Goal: Task Accomplishment & Management: Manage account settings

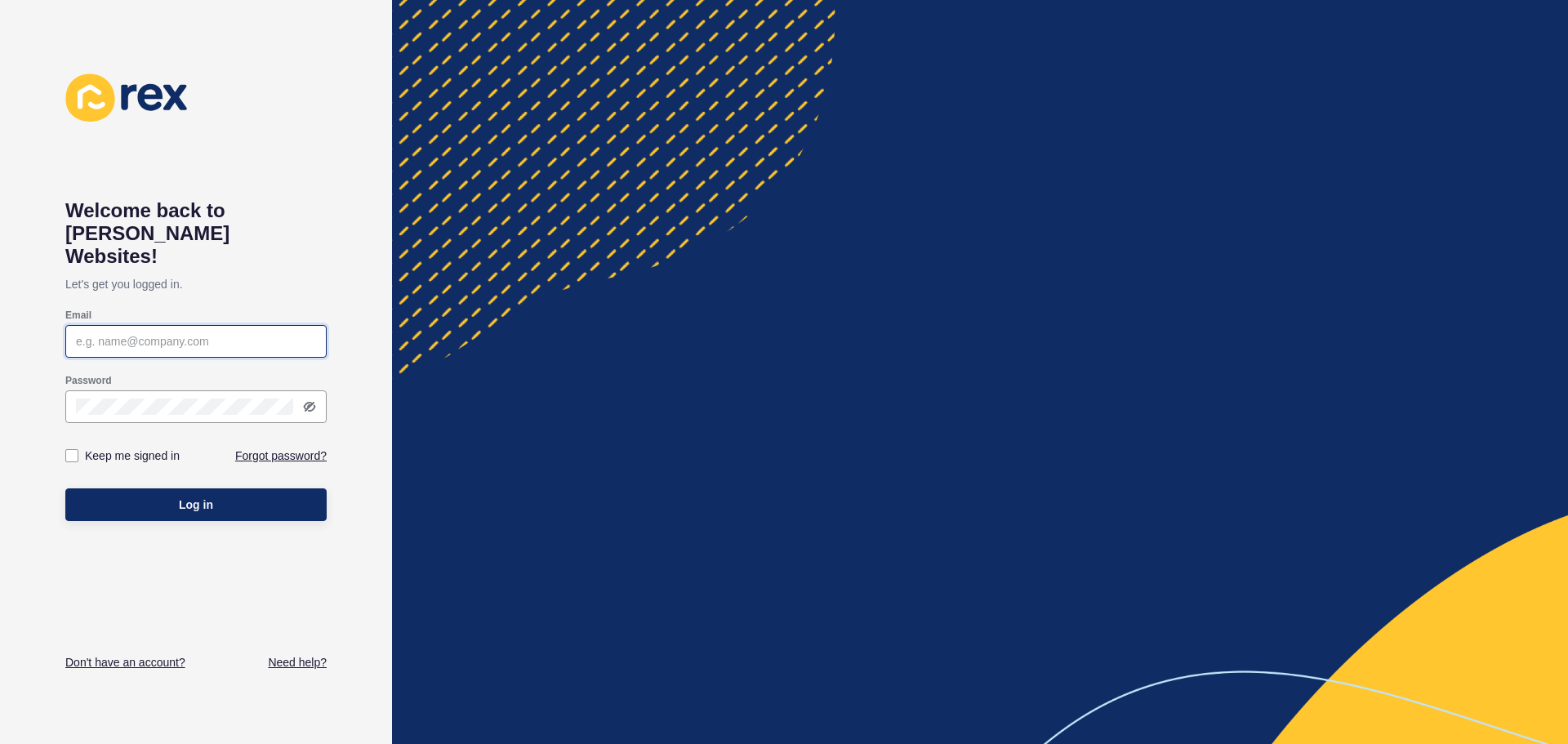
click at [134, 333] on input "Email" at bounding box center [195, 341] width 240 height 16
paste input "a.patel@remax.com.au"
type input "a.patel@remax.com.au"
click at [71, 449] on label at bounding box center [72, 456] width 13 height 13
click at [71, 451] on input "Keep me signed in" at bounding box center [73, 456] width 11 height 11
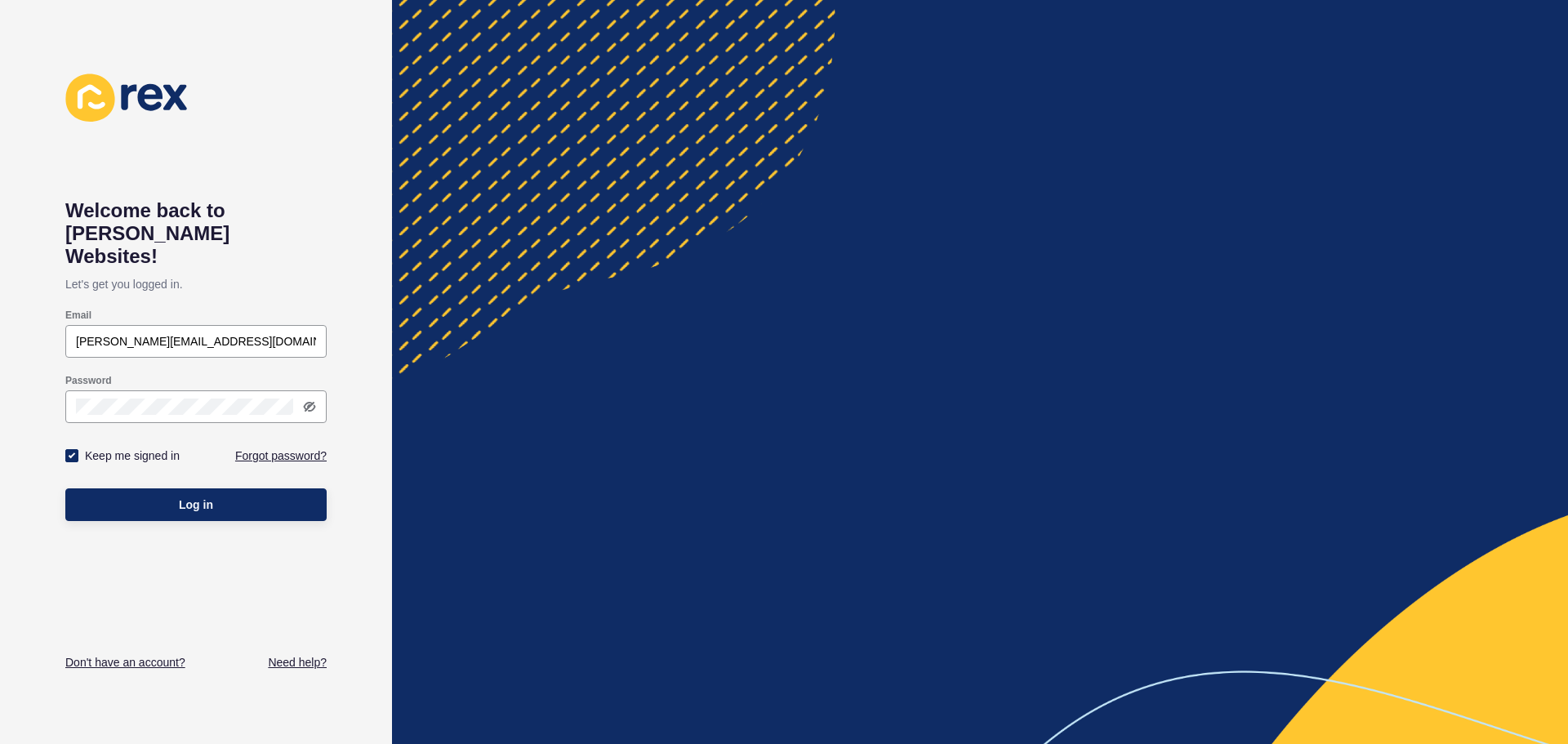
checkbox input "true"
click at [211, 497] on span "Log in" at bounding box center [196, 505] width 35 height 16
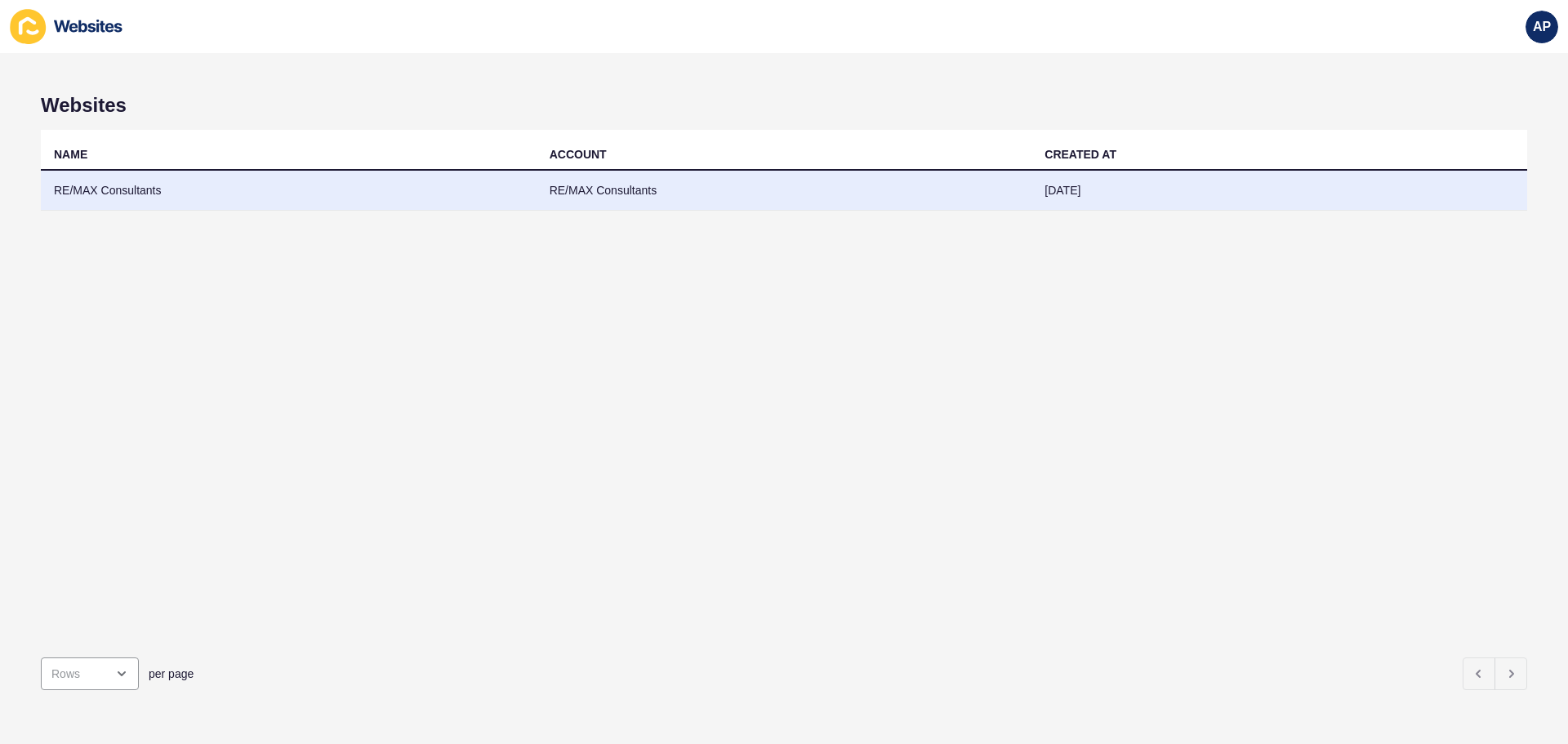
click at [117, 195] on td "RE/MAX Consultants" at bounding box center [289, 190] width 496 height 40
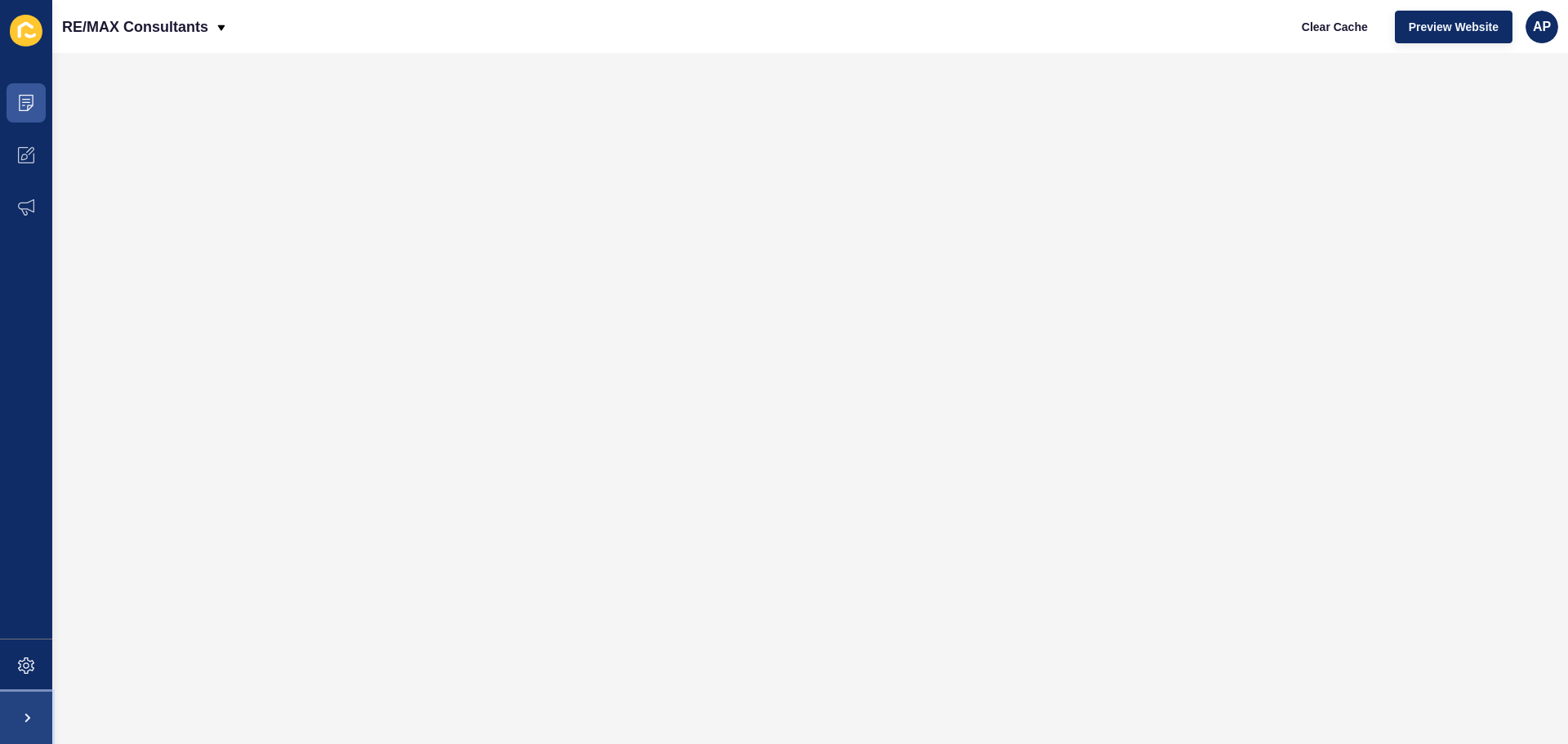
click at [20, 723] on span at bounding box center [26, 718] width 52 height 52
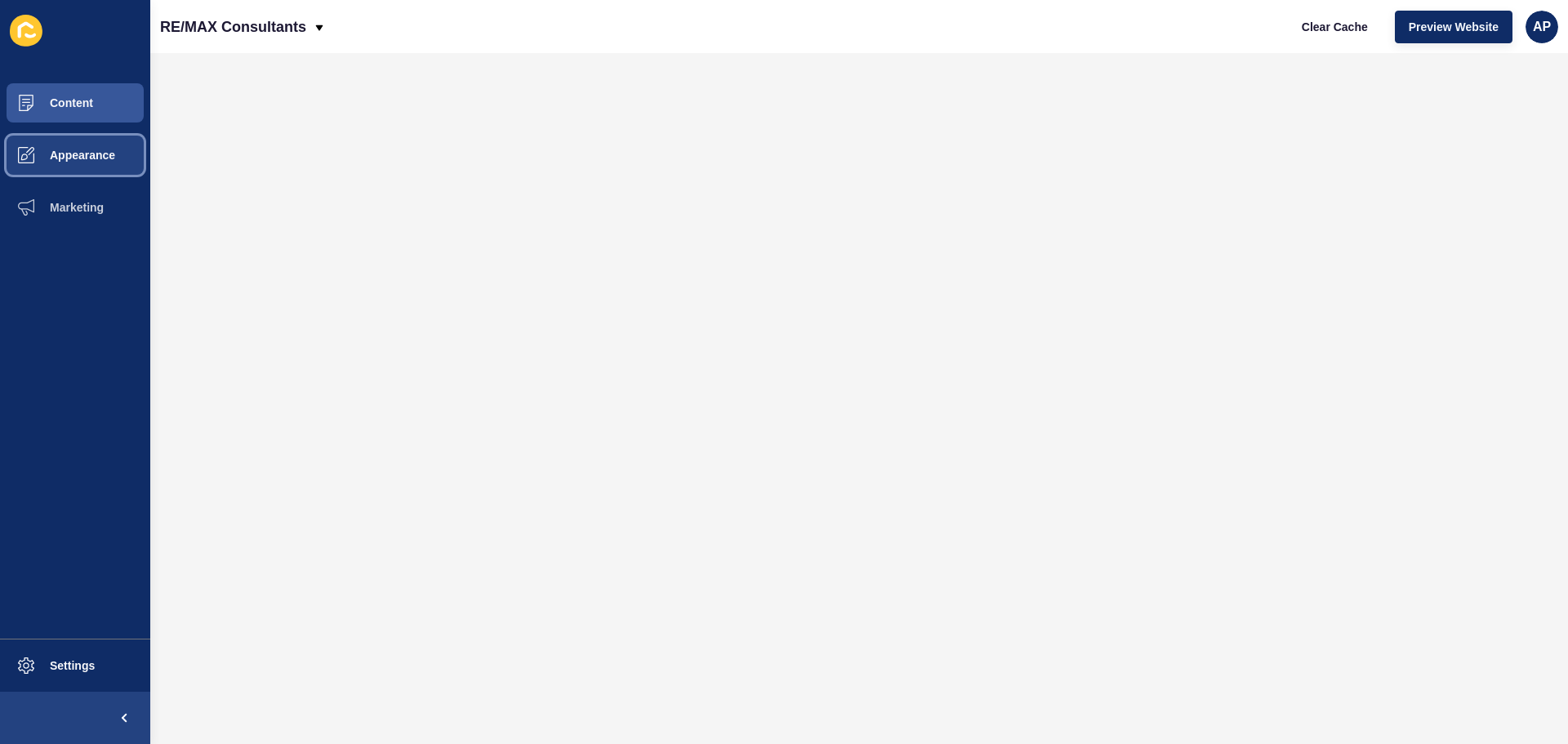
click at [69, 147] on button "Appearance" at bounding box center [75, 155] width 150 height 52
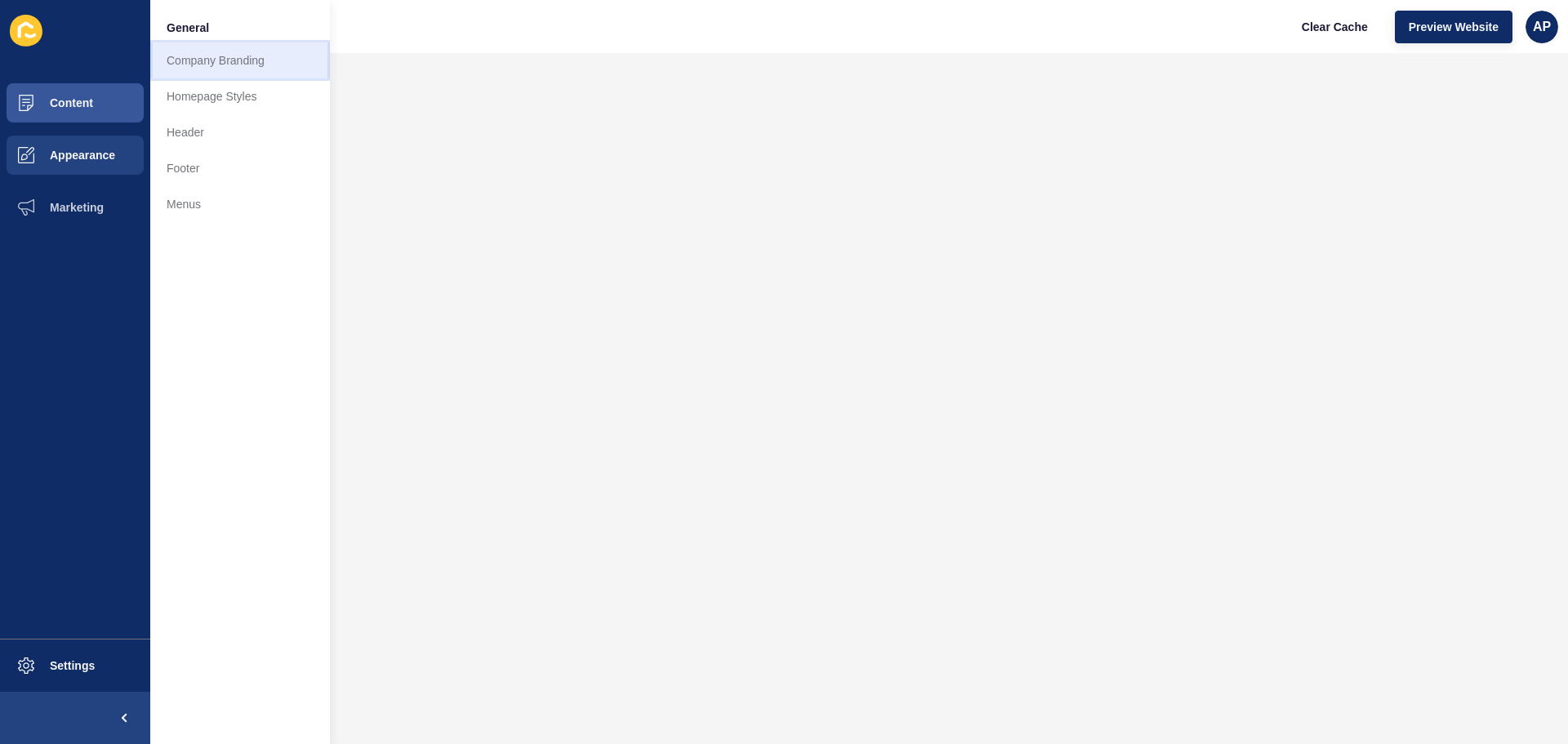
click at [193, 59] on link "Company Branding" at bounding box center [240, 61] width 180 height 36
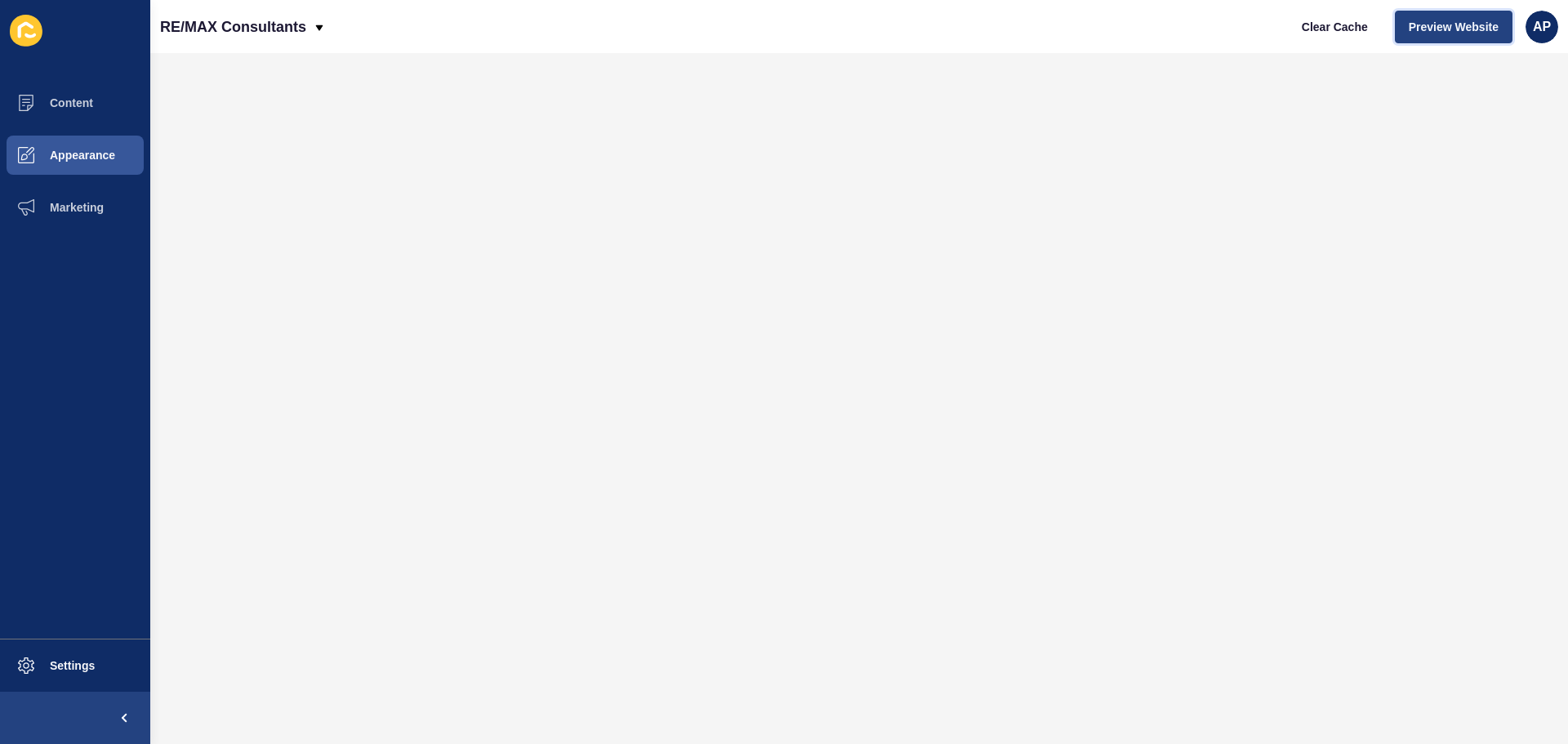
click at [1449, 29] on span "Preview Website" at bounding box center [1453, 27] width 90 height 16
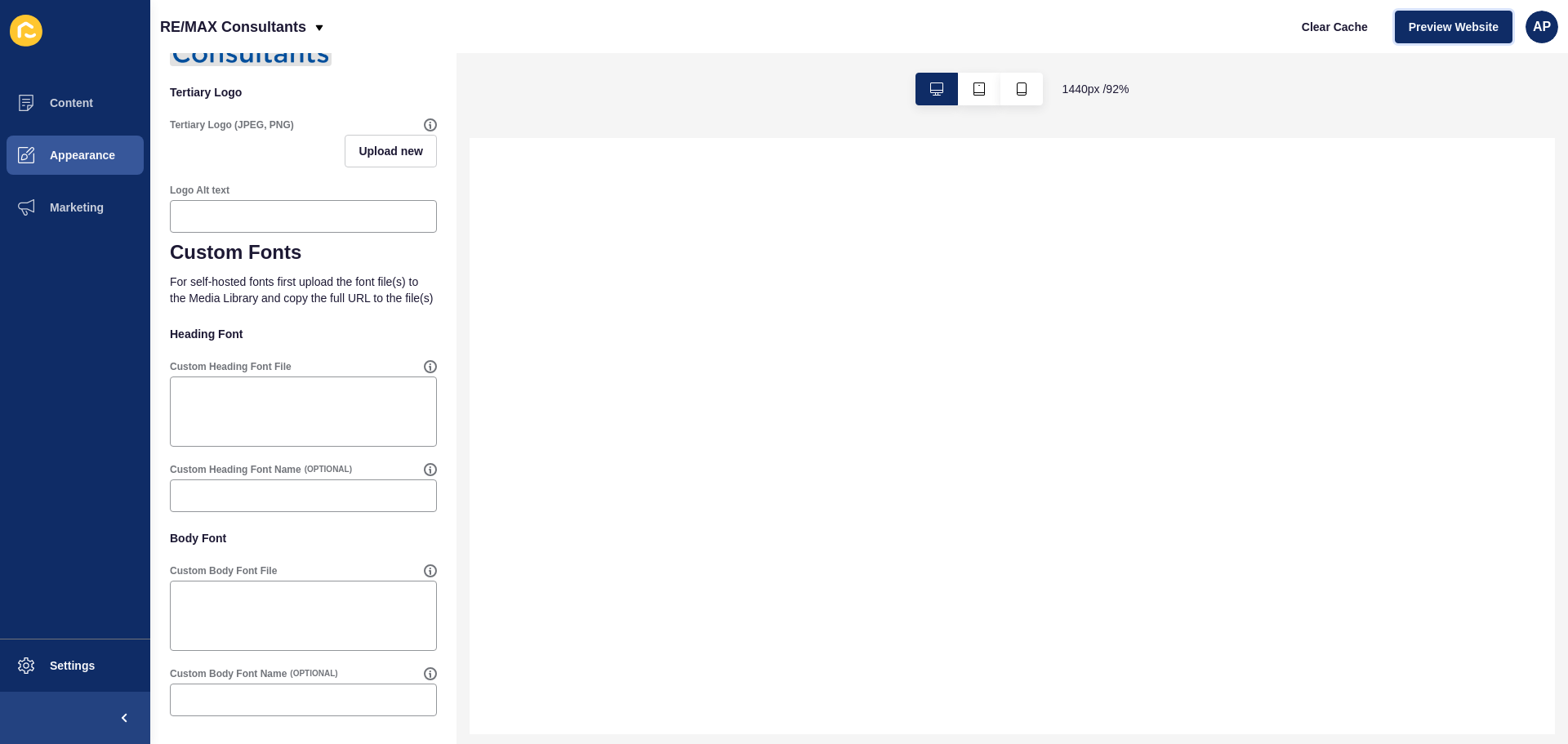
scroll to position [661, 0]
select select
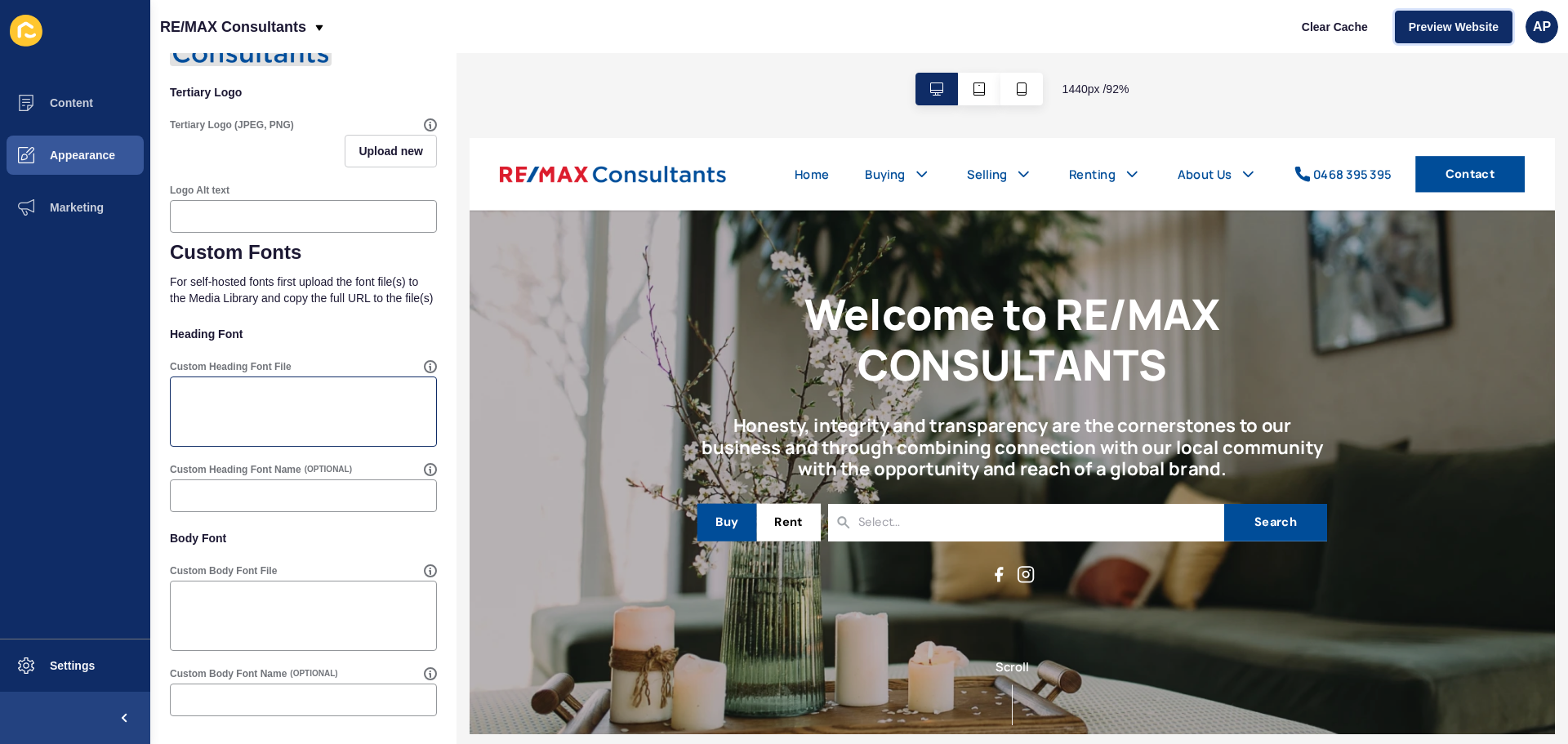
scroll to position [0, 0]
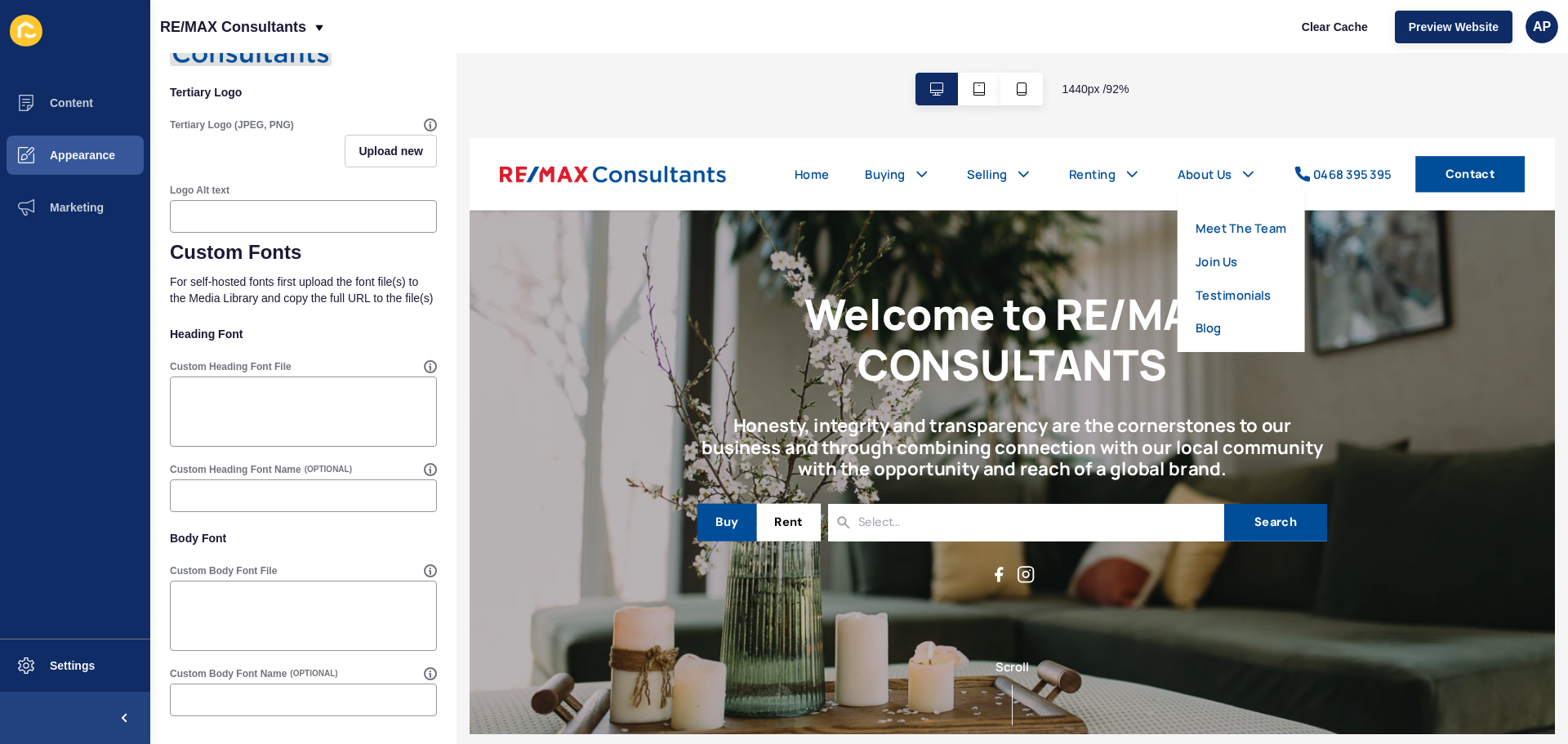
click at [1280, 240] on link "Meet The Team" at bounding box center [1306, 236] width 99 height 20
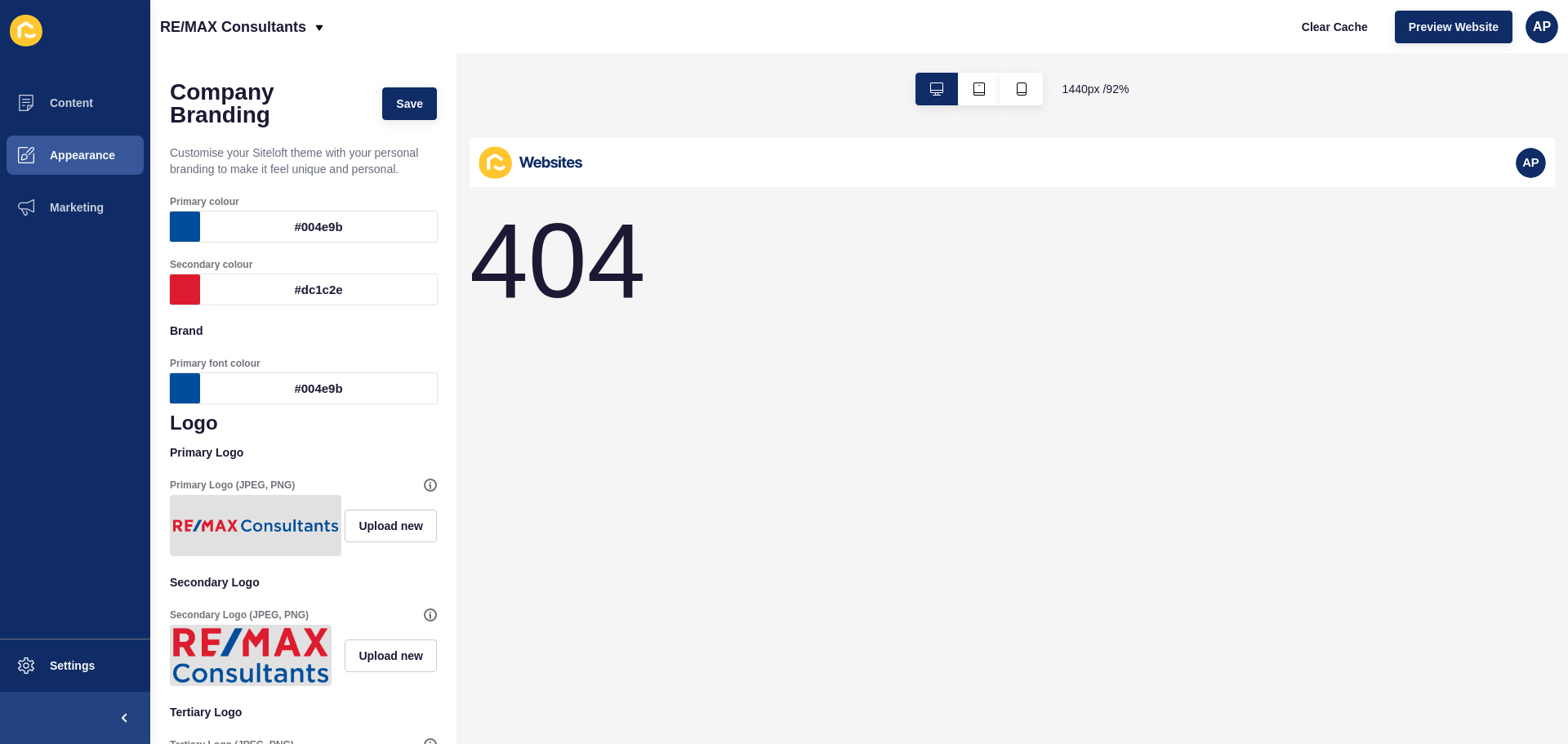
click at [1516, 159] on div "AP" at bounding box center [1058, 165] width 1177 height 53
click at [504, 168] on icon at bounding box center [498, 164] width 36 height 35
click at [89, 104] on span "Content" at bounding box center [45, 103] width 96 height 13
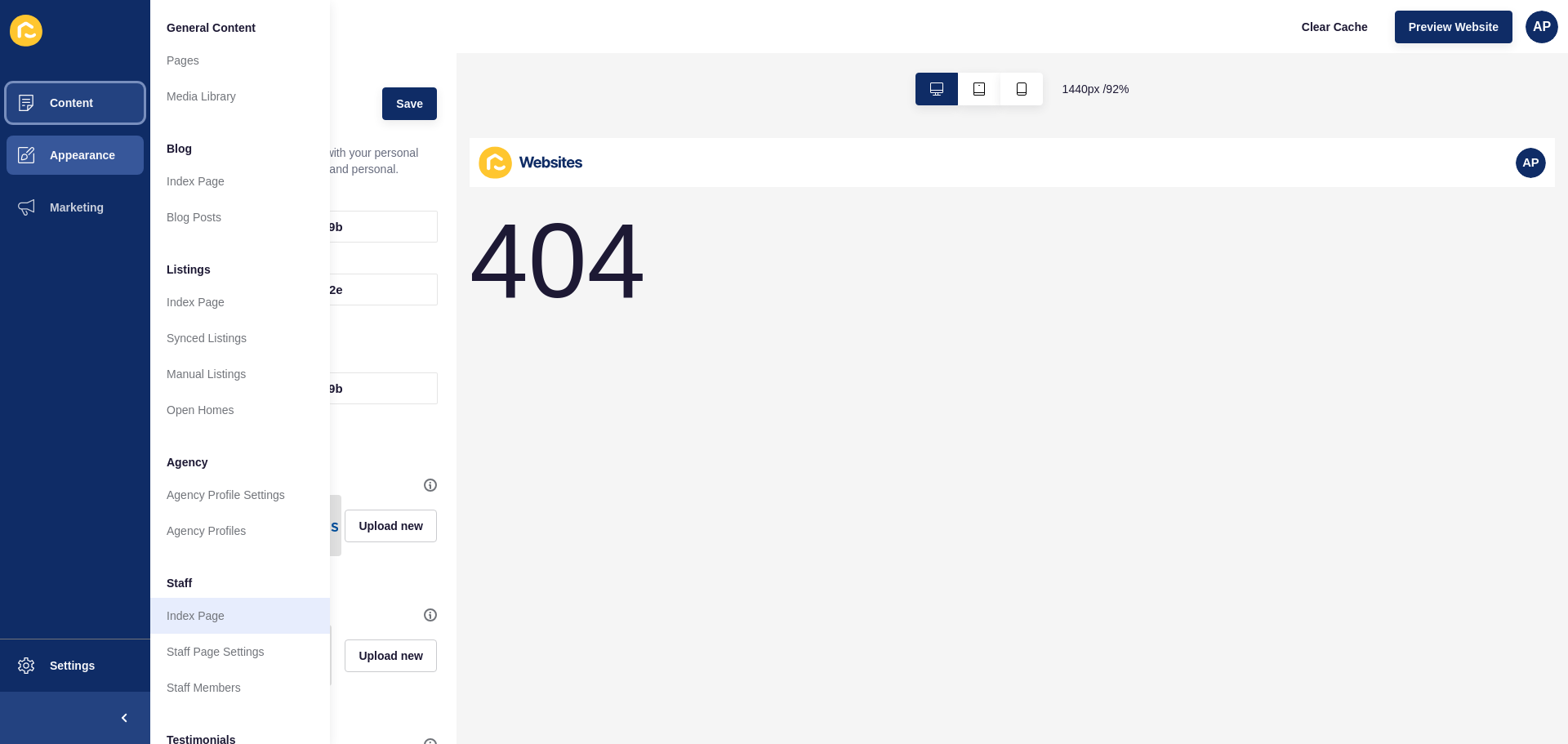
scroll to position [226, 0]
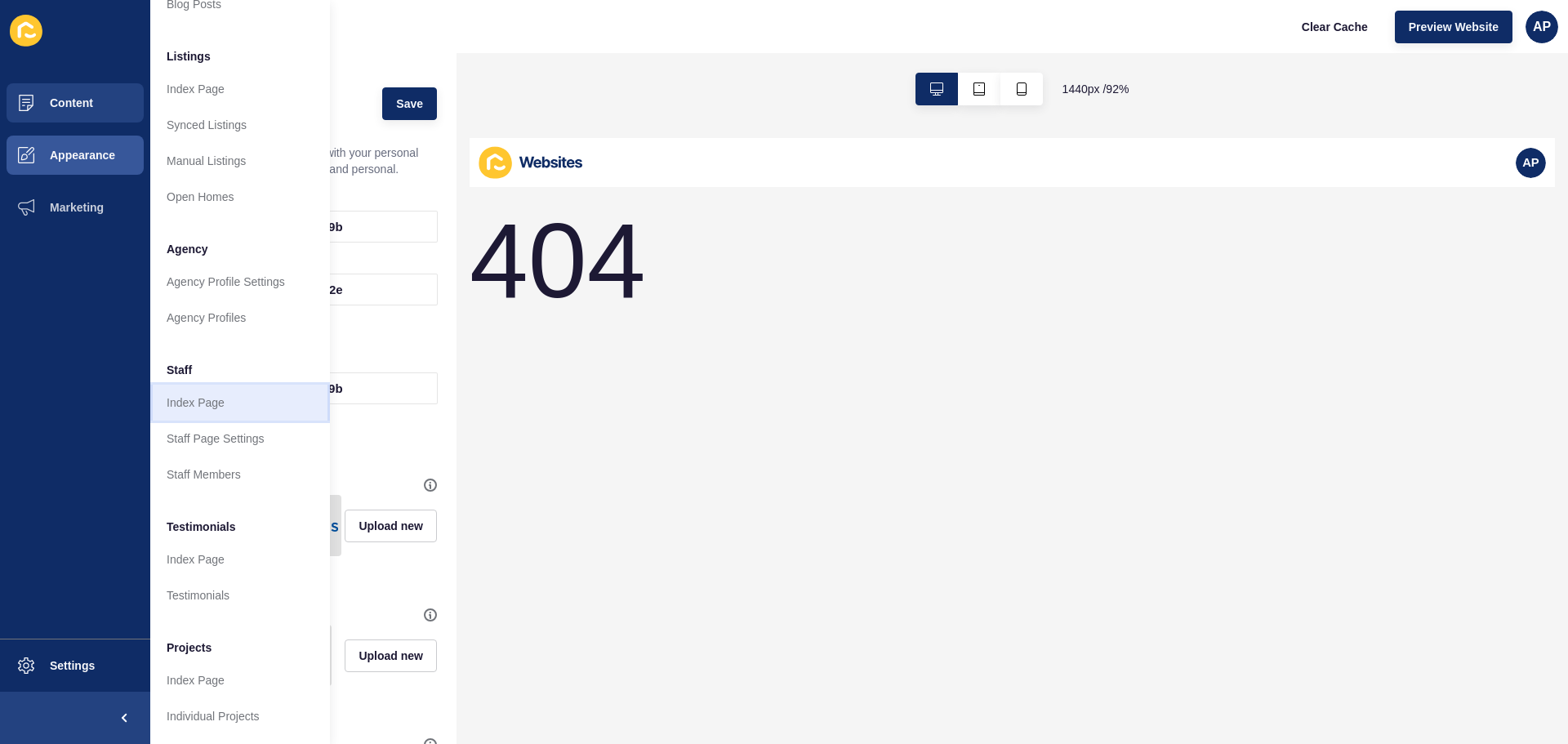
click at [194, 399] on link "Index Page" at bounding box center [240, 403] width 180 height 36
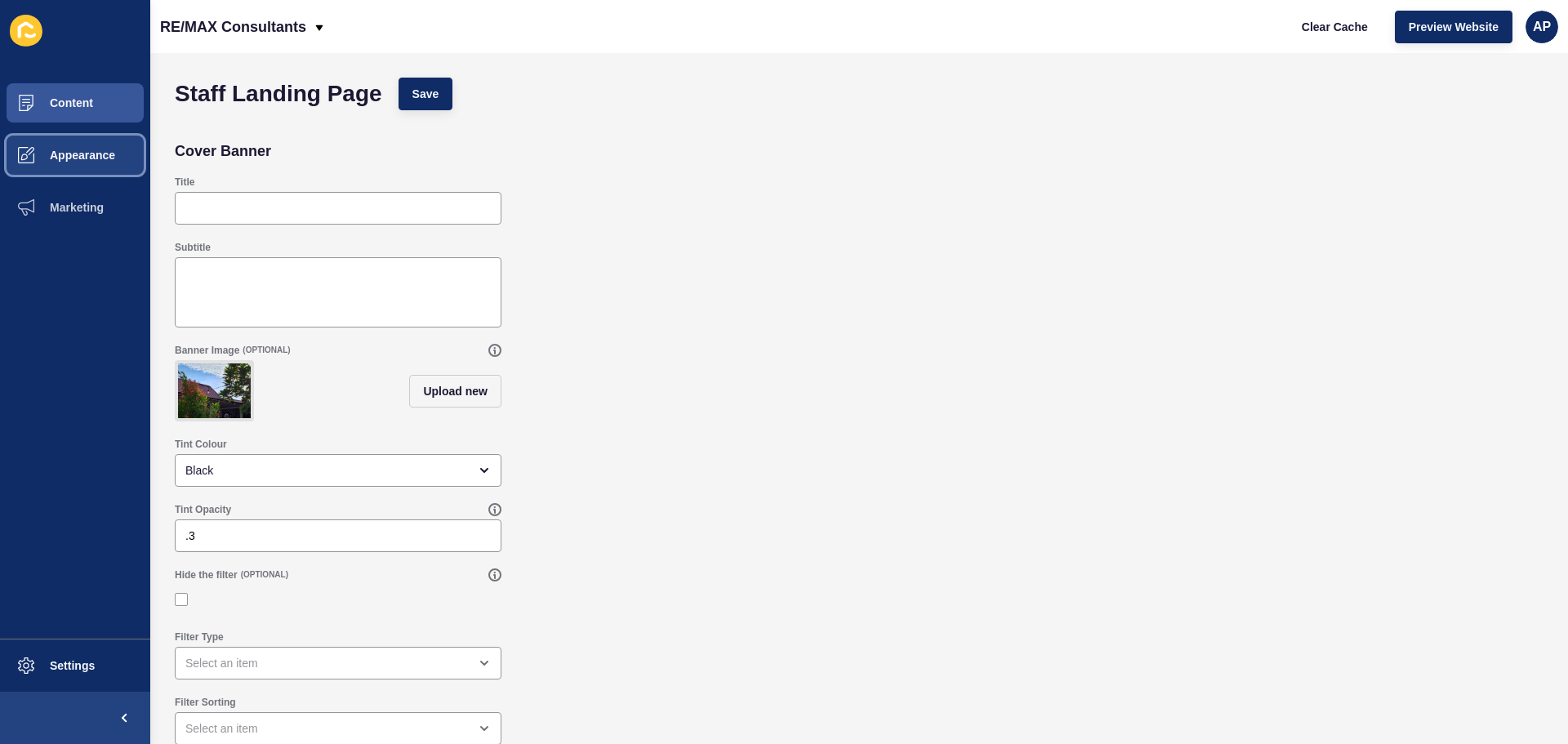
click at [90, 154] on span "Appearance" at bounding box center [56, 155] width 118 height 13
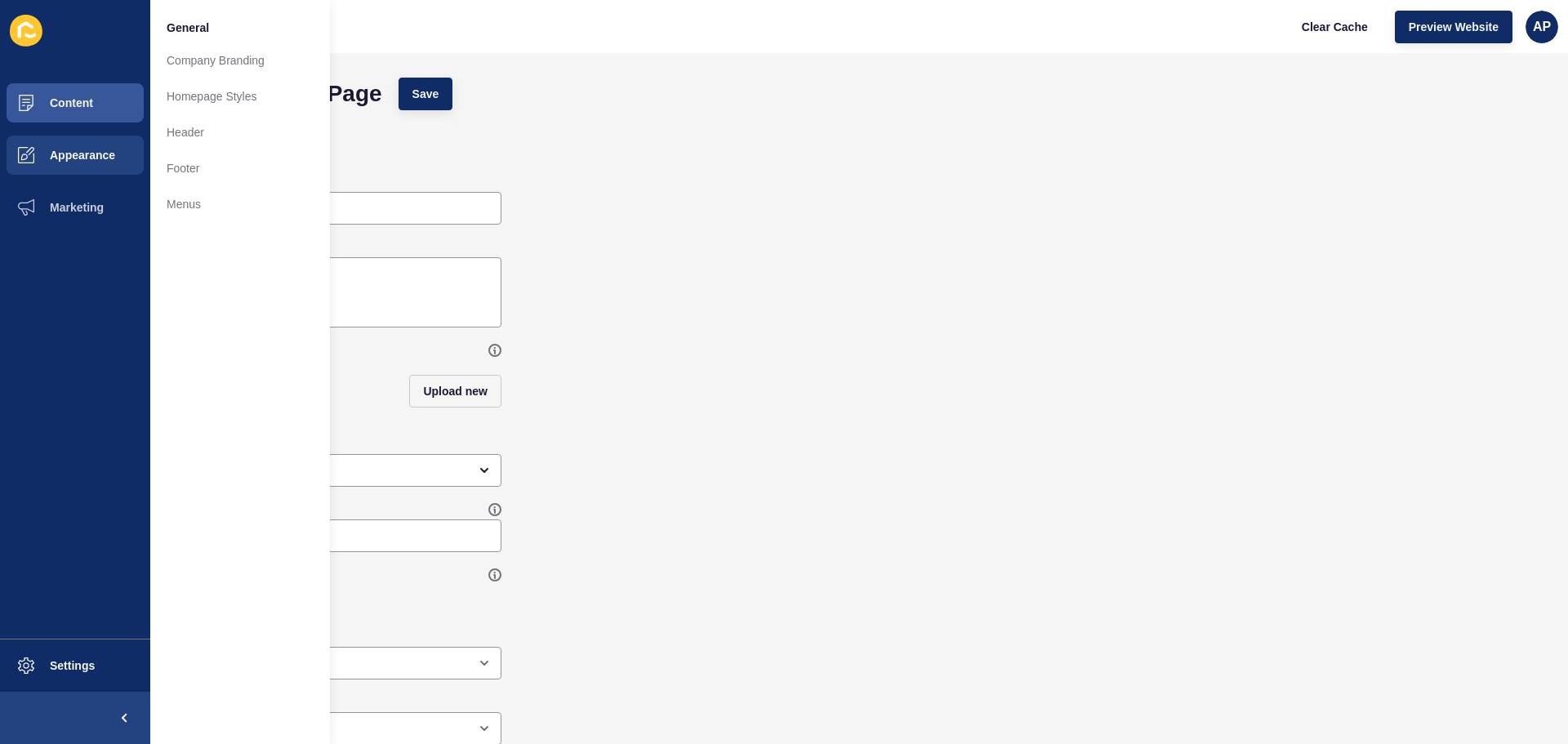
click at [26, 23] on icon at bounding box center [26, 30] width 16 height 16
click at [1539, 25] on span "AP" at bounding box center [1542, 27] width 18 height 16
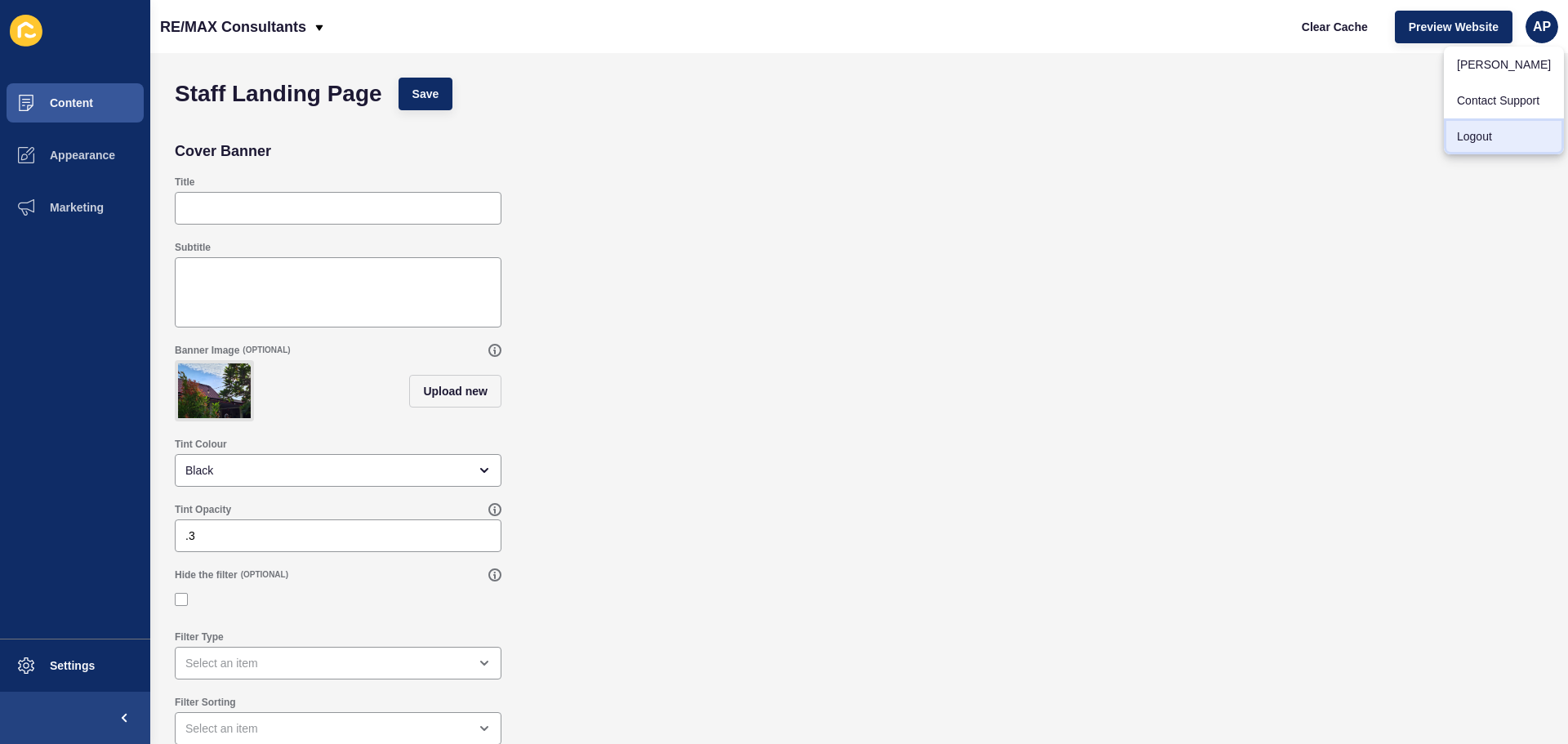
click at [1508, 141] on link "Logout" at bounding box center [1505, 137] width 120 height 36
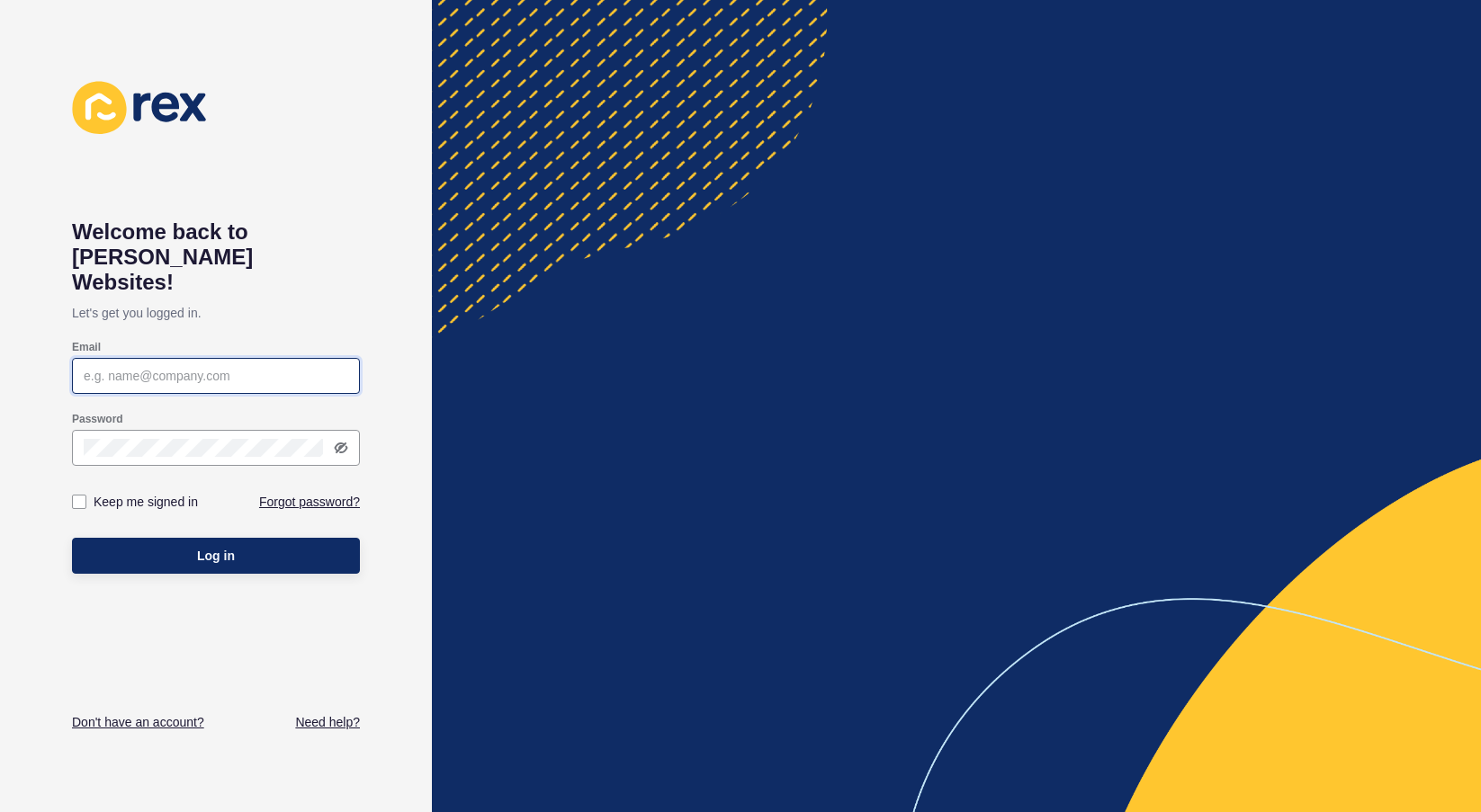
type input "a.patel@remax.com.au"
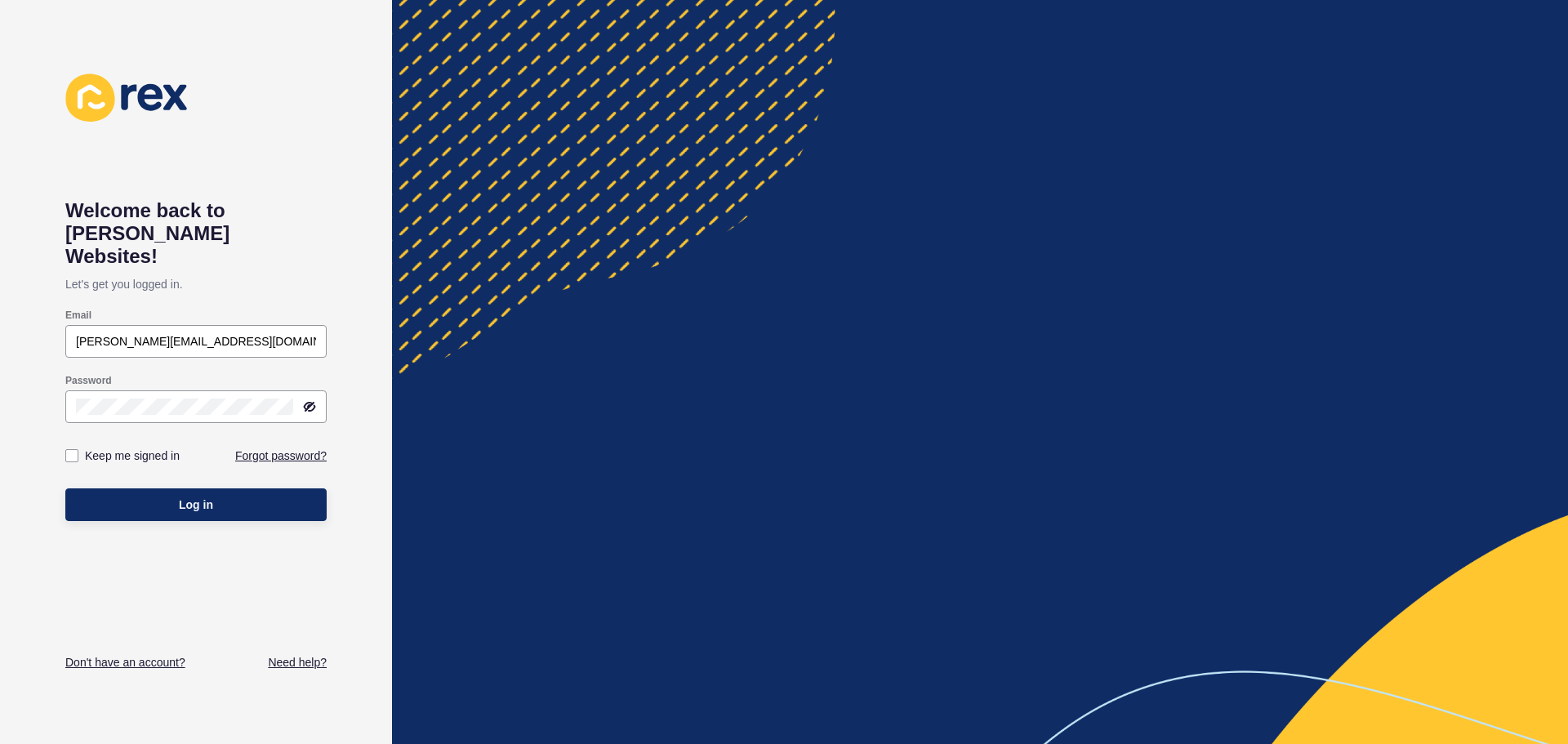
click at [80, 447] on div "Keep me signed in" at bounding box center [130, 456] width 131 height 18
click at [74, 449] on label at bounding box center [72, 456] width 13 height 13
click at [74, 451] on input "Keep me signed in" at bounding box center [73, 456] width 11 height 11
checkbox input "true"
click at [117, 489] on button "Log in" at bounding box center [195, 505] width 261 height 33
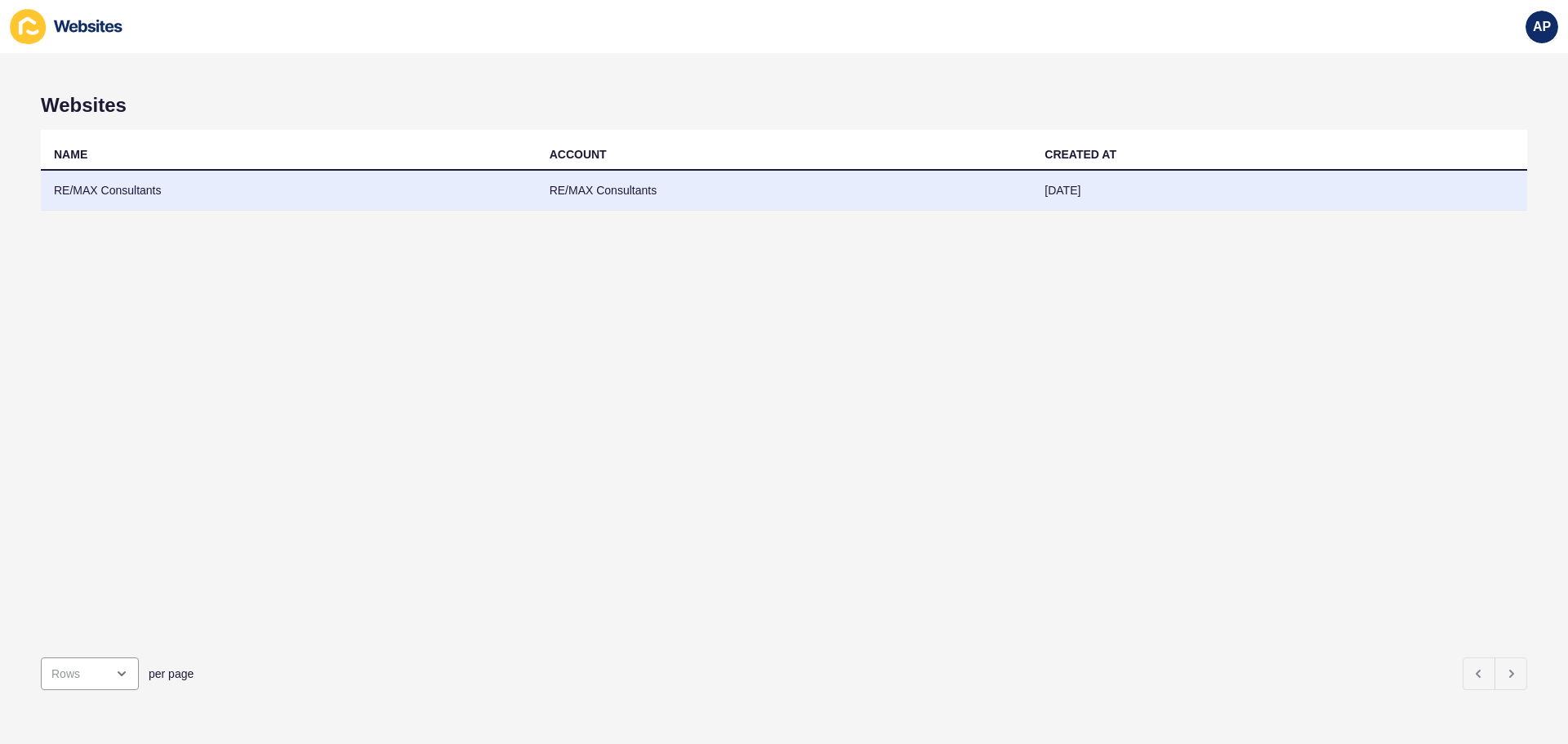
click at [114, 185] on td "RE/MAX Consultants" at bounding box center [289, 190] width 496 height 40
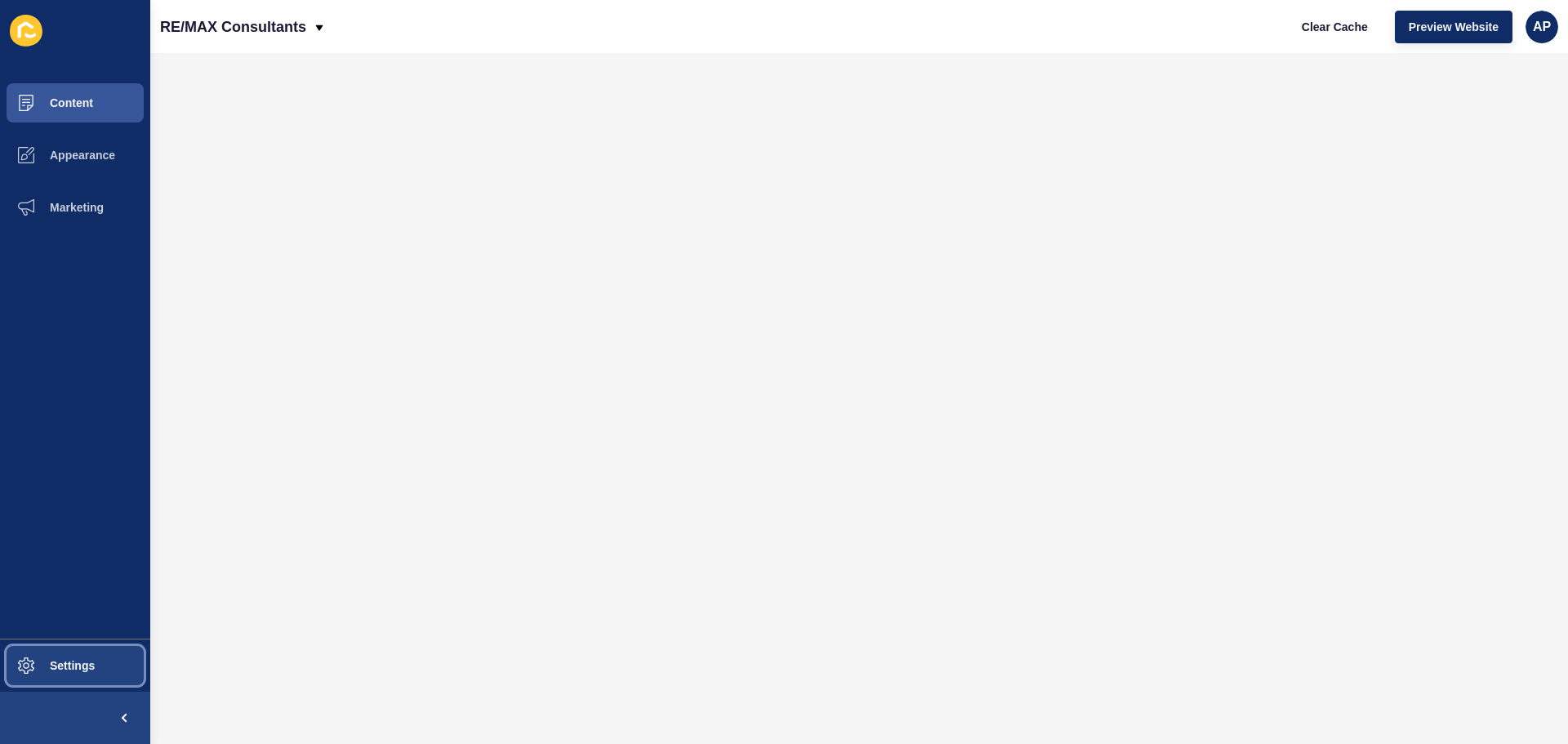
click at [88, 667] on span "Settings" at bounding box center [46, 666] width 97 height 13
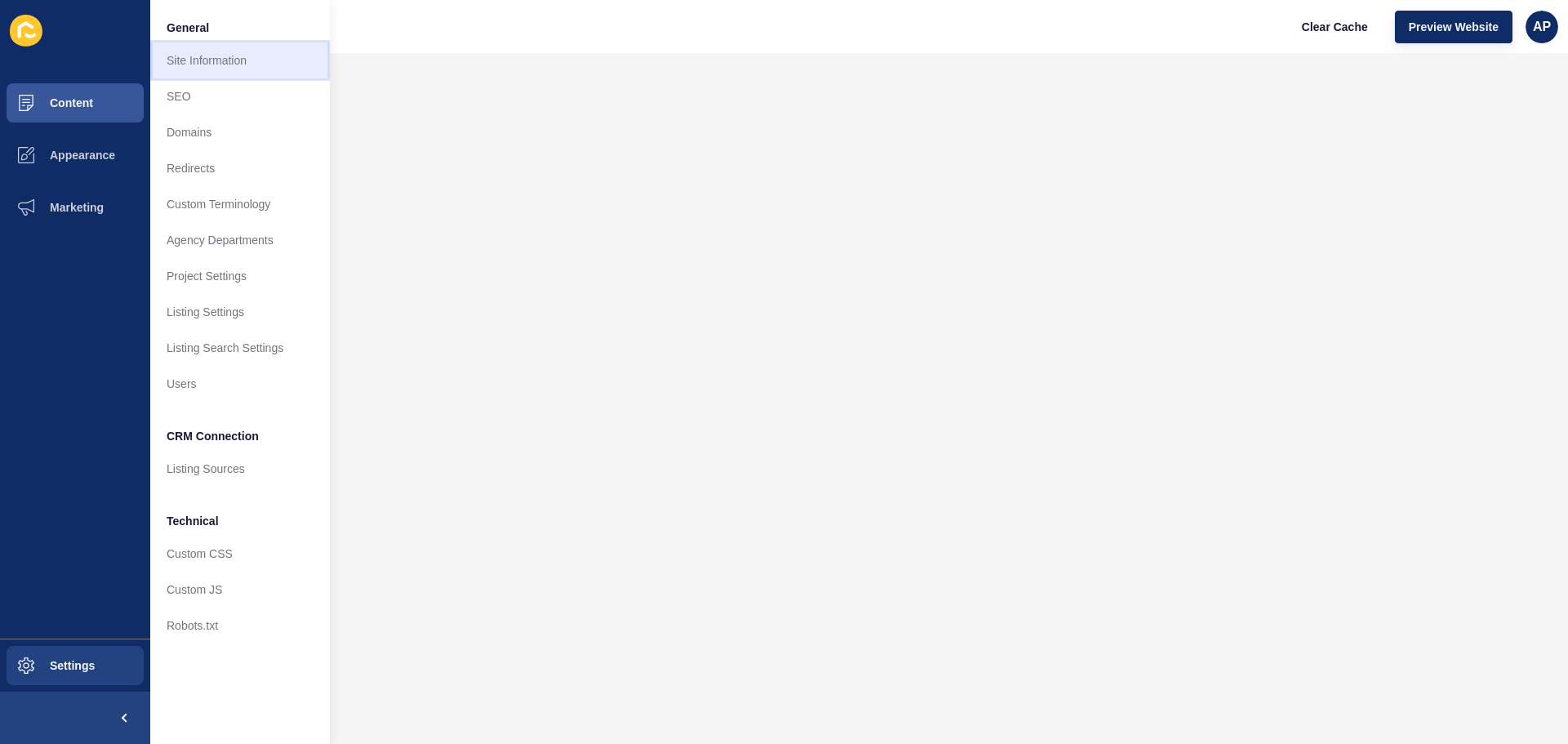
click at [198, 55] on link "Site Information" at bounding box center [240, 61] width 180 height 36
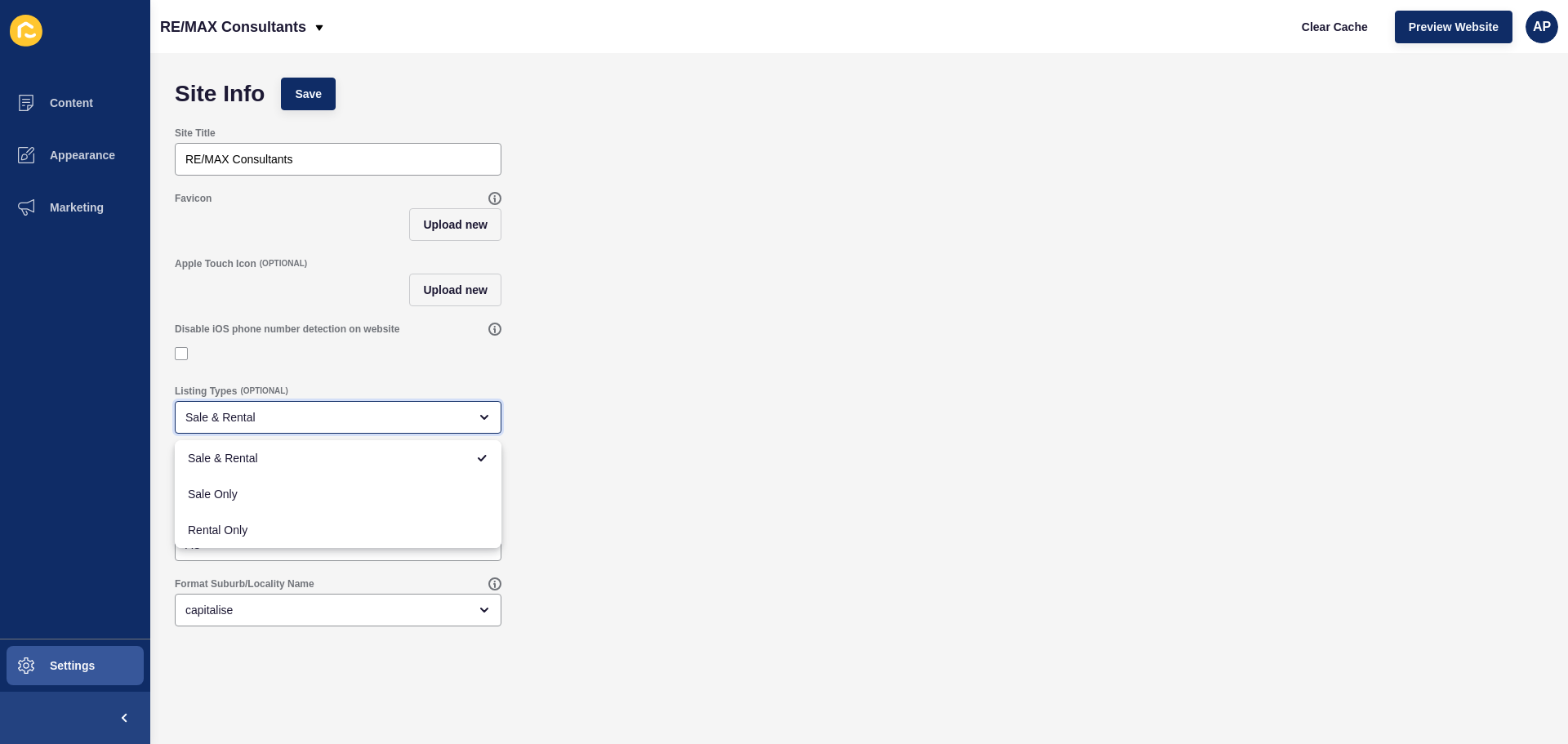
click at [480, 415] on icon "close menu" at bounding box center [484, 418] width 13 height 13
click at [626, 386] on div "Listing Types (OPTIONAL) Sale & Rental" at bounding box center [859, 409] width 1385 height 65
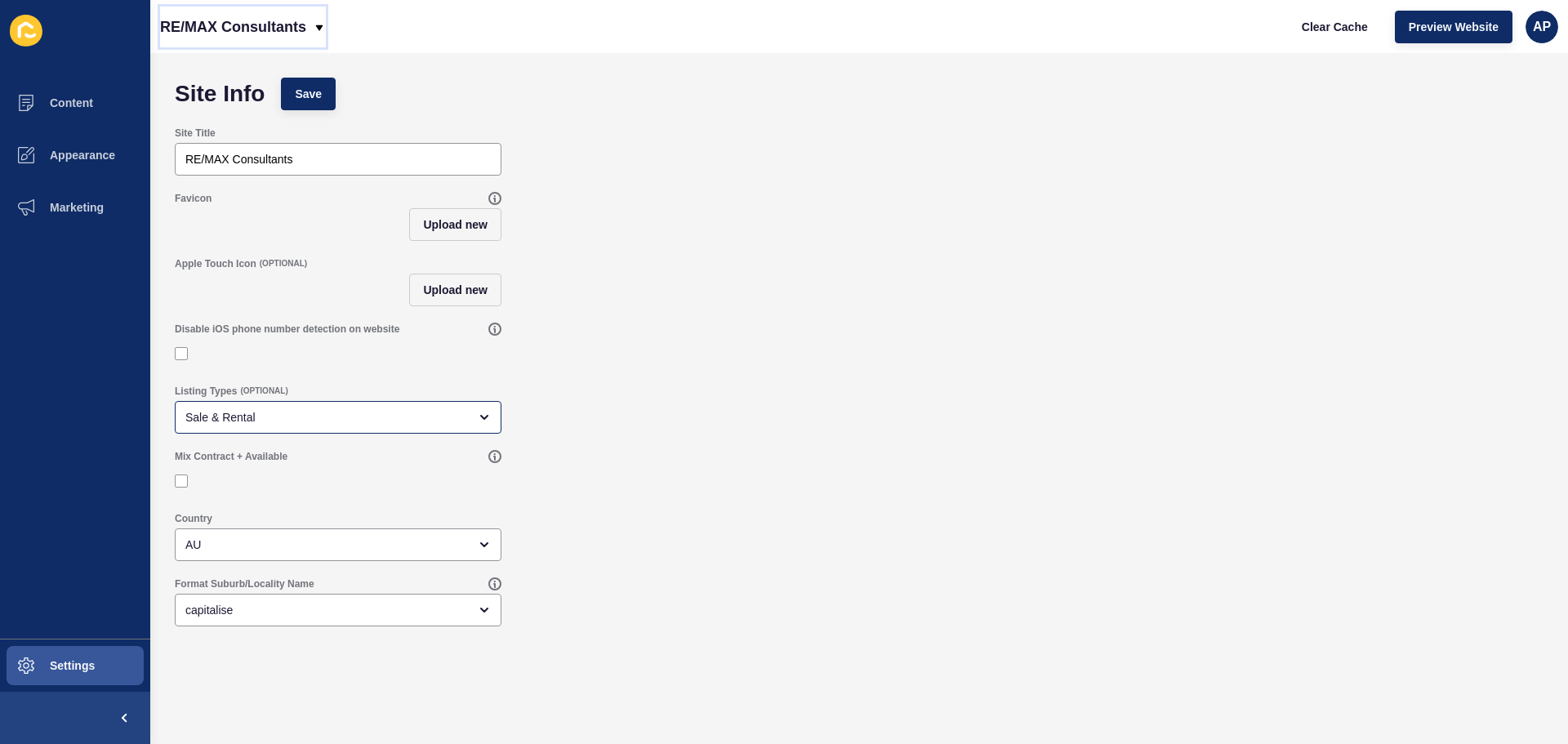
click at [319, 20] on div "RE/MAX Consultants" at bounding box center [242, 27] width 166 height 41
click at [180, 73] on icon at bounding box center [180, 75] width 6 height 9
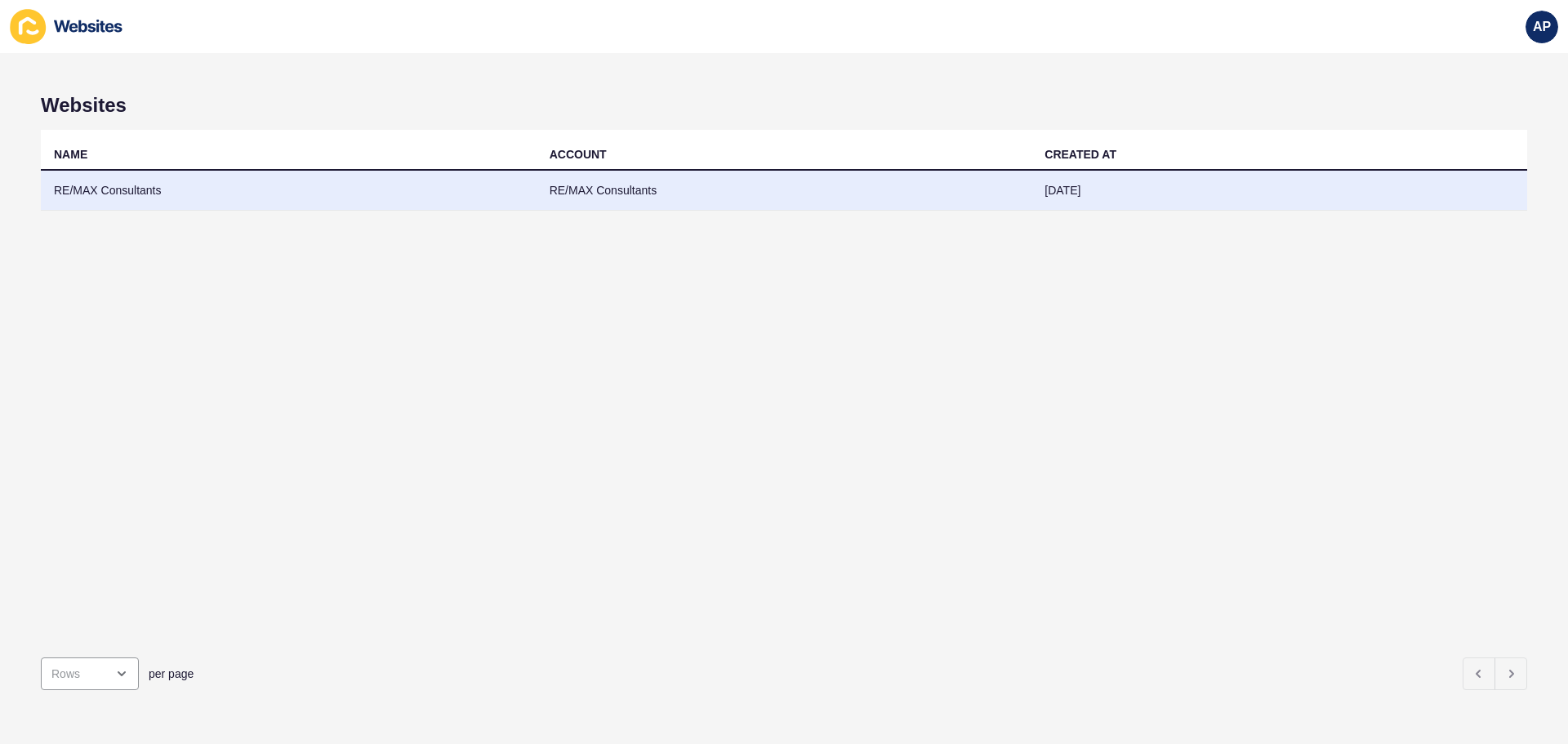
click at [133, 186] on td "RE/MAX Consultants" at bounding box center [289, 190] width 496 height 40
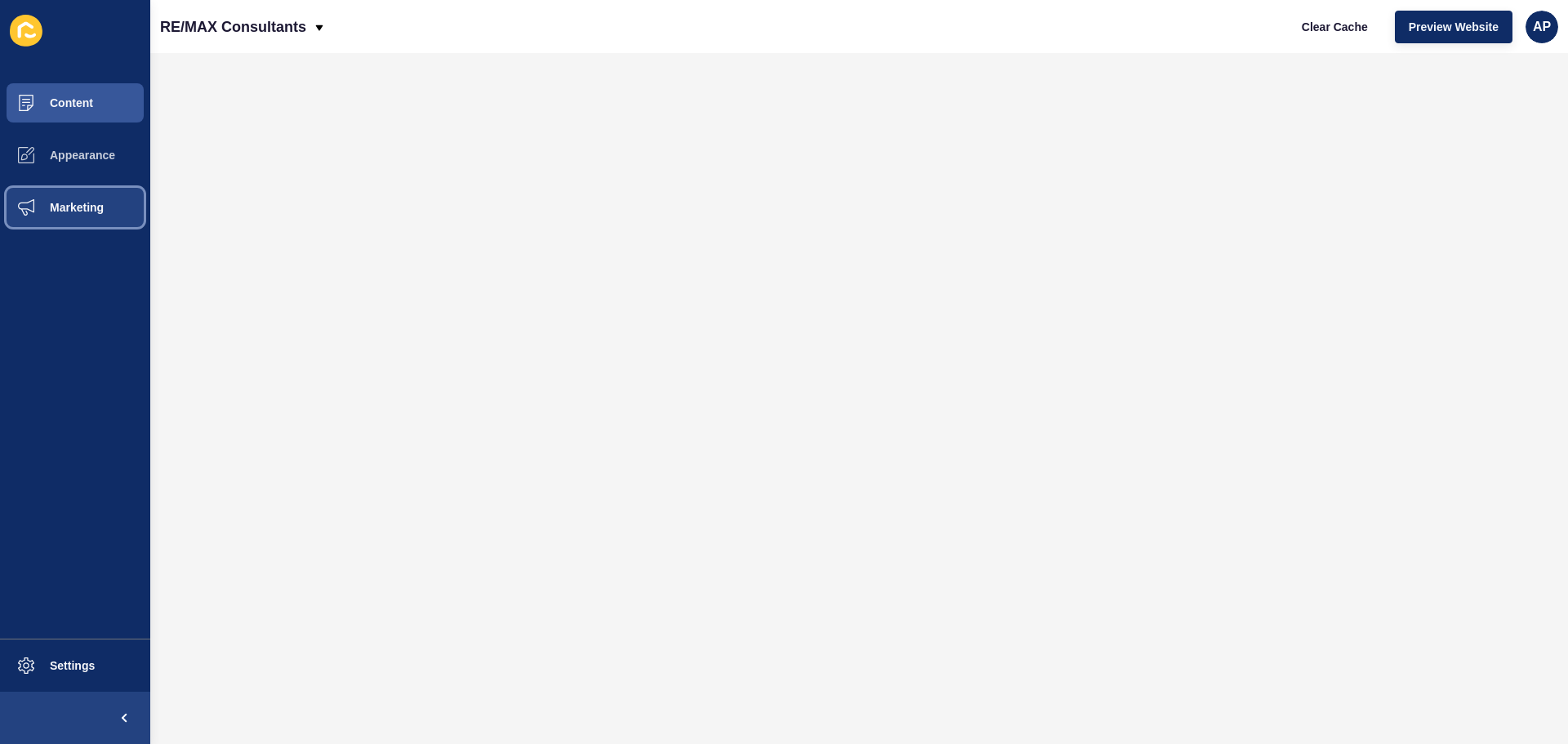
click at [54, 204] on span "Marketing" at bounding box center [50, 208] width 106 height 13
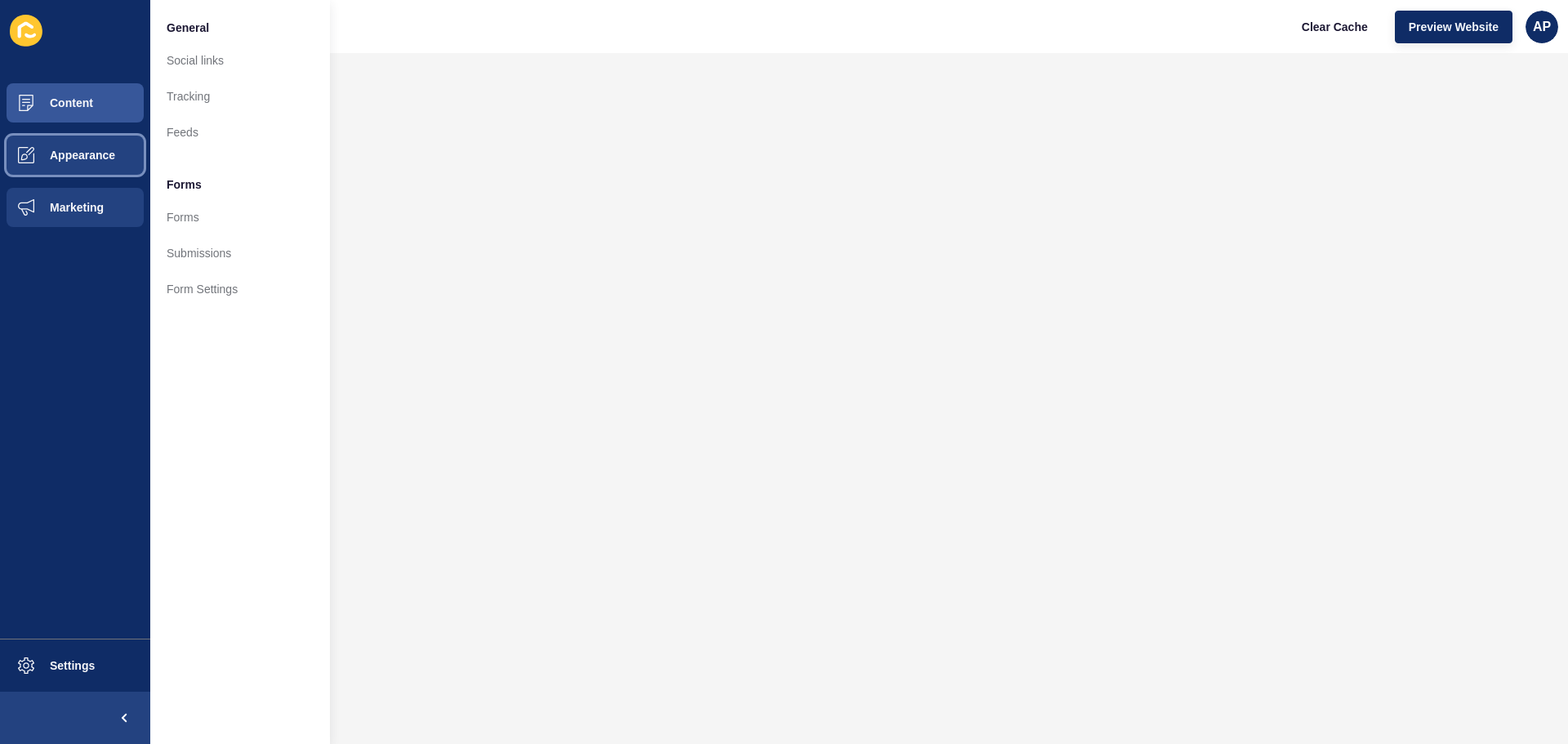
click at [51, 155] on span "Appearance" at bounding box center [56, 155] width 118 height 13
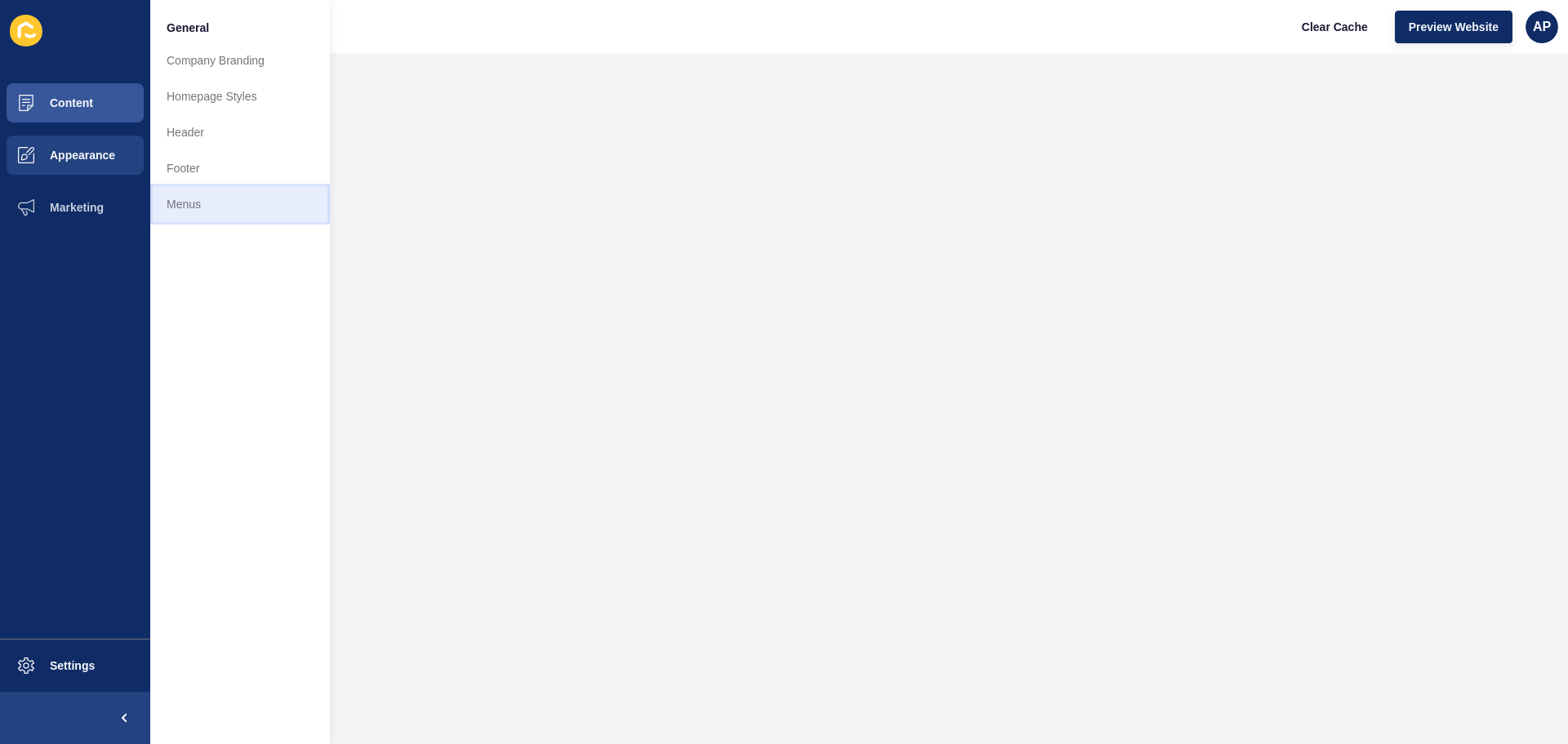
click at [196, 204] on link "Menus" at bounding box center [240, 204] width 180 height 36
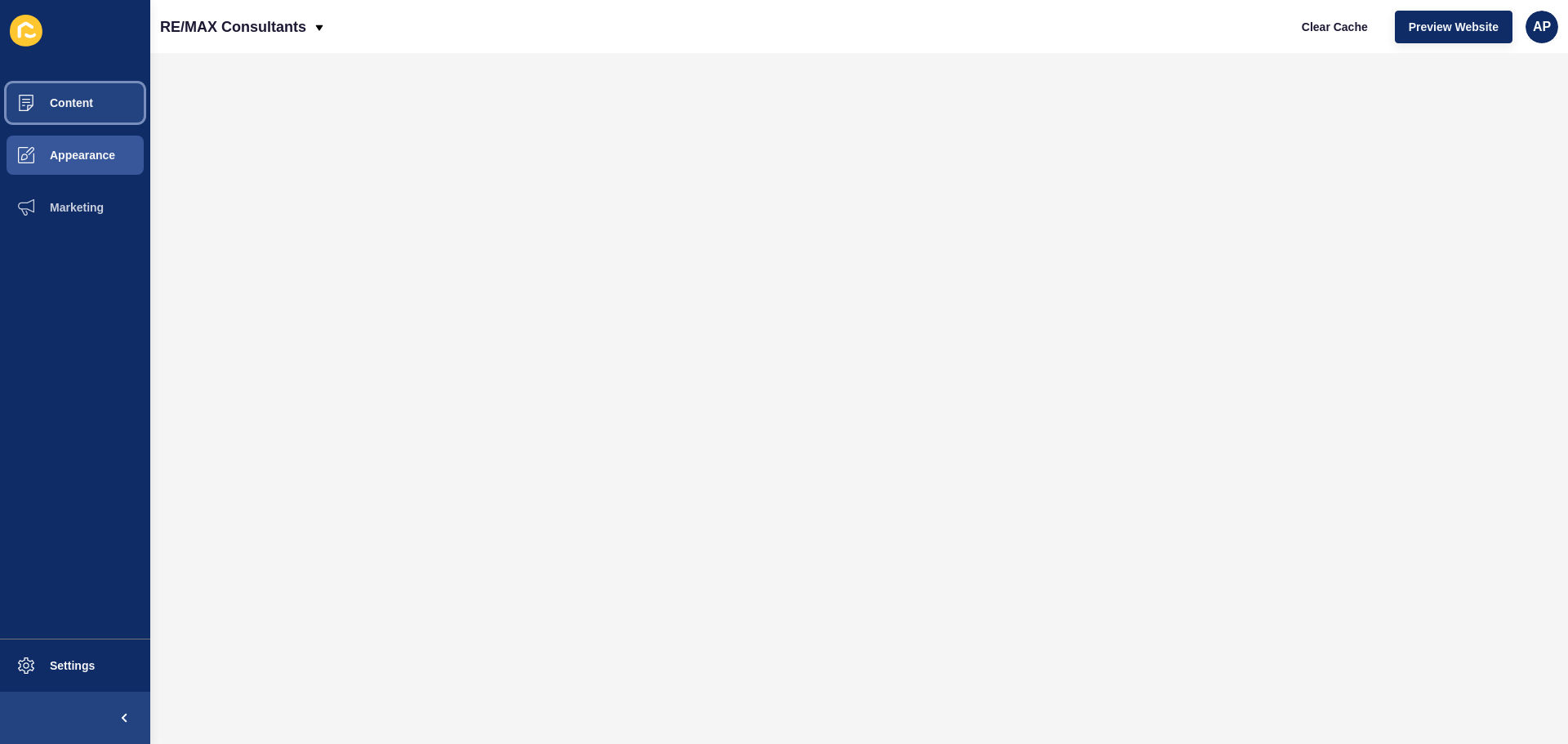
click at [72, 101] on span "Content" at bounding box center [45, 103] width 96 height 13
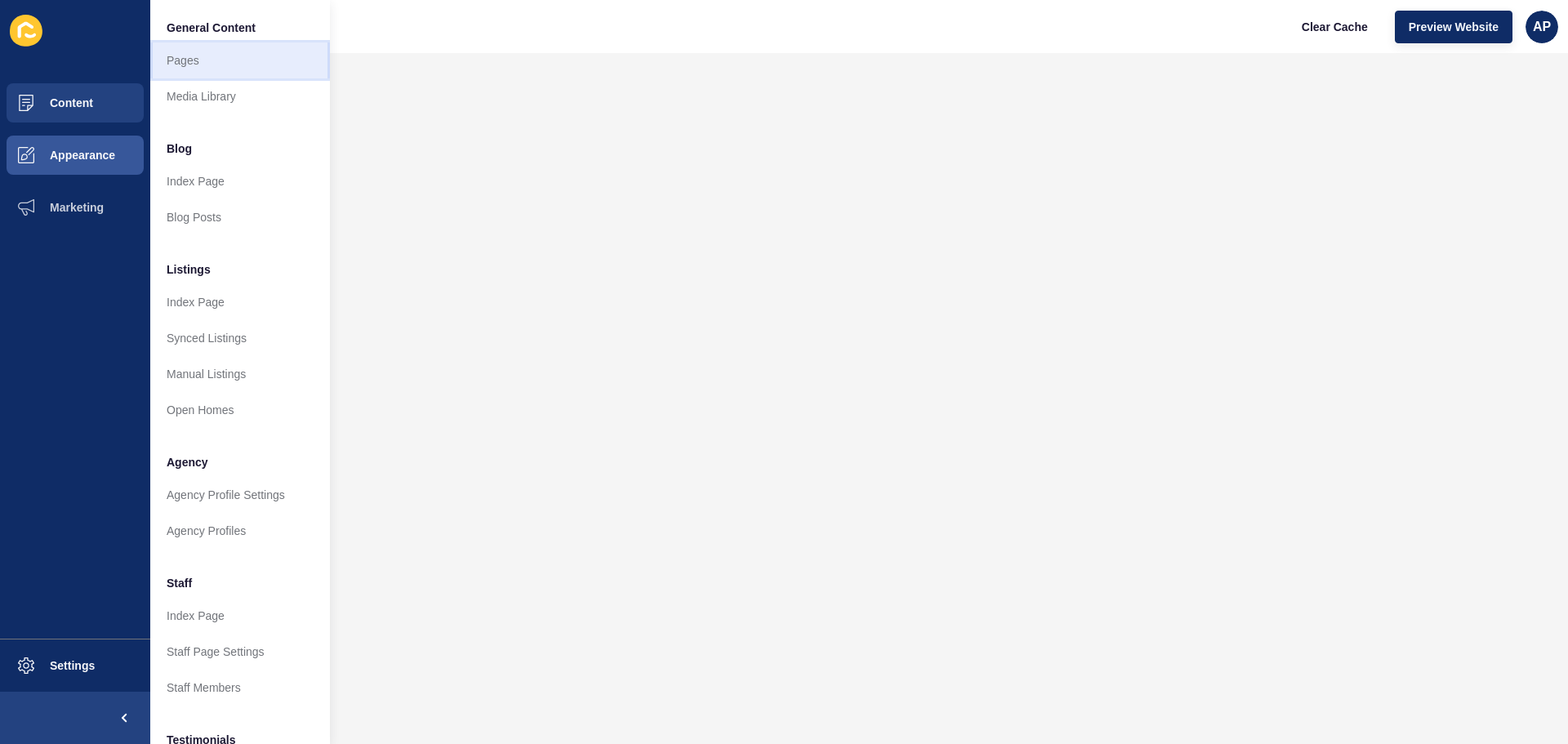
click at [202, 63] on link "Pages" at bounding box center [240, 61] width 180 height 36
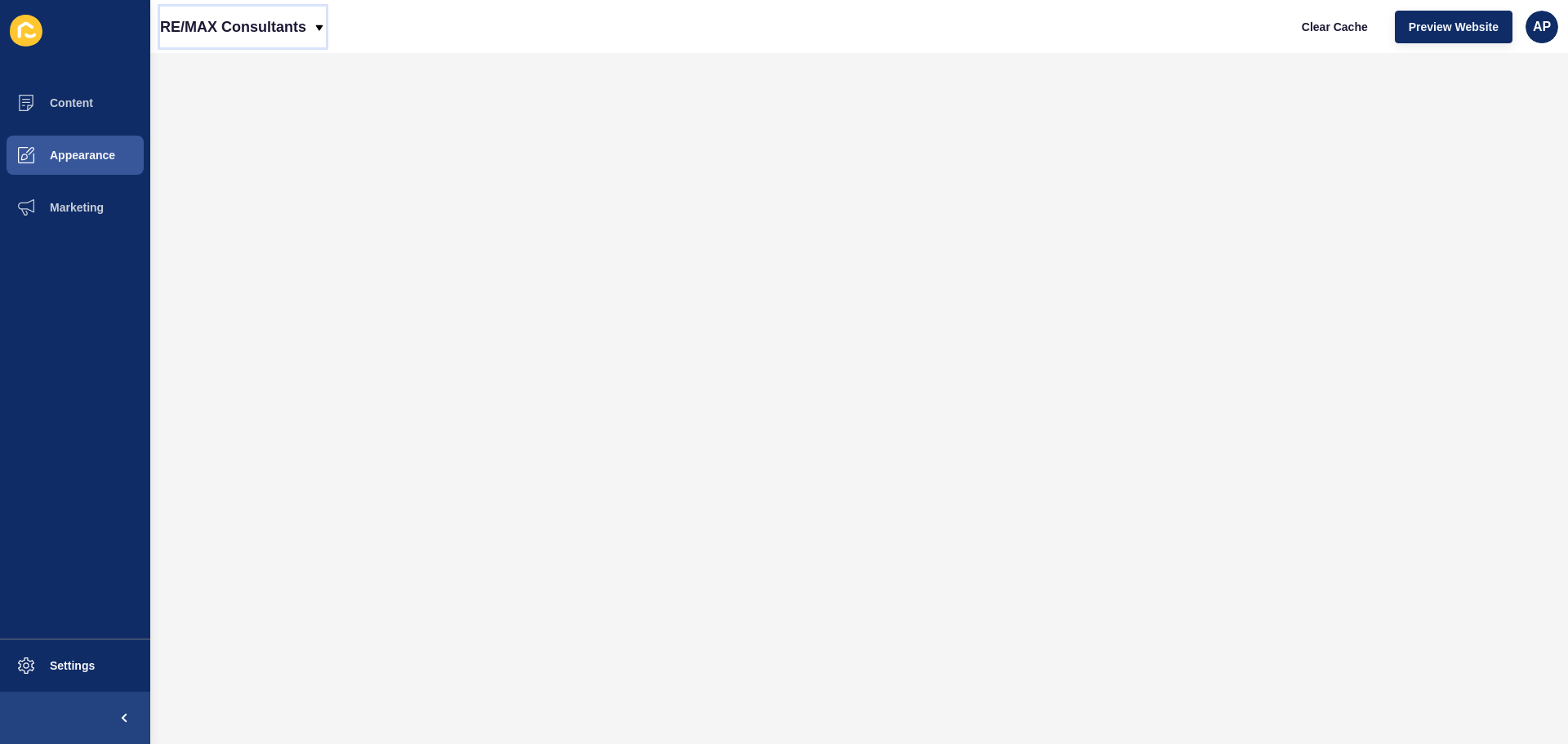
click at [267, 30] on p "RE/MAX Consultants" at bounding box center [232, 27] width 146 height 41
click at [88, 96] on button "Content" at bounding box center [75, 102] width 150 height 52
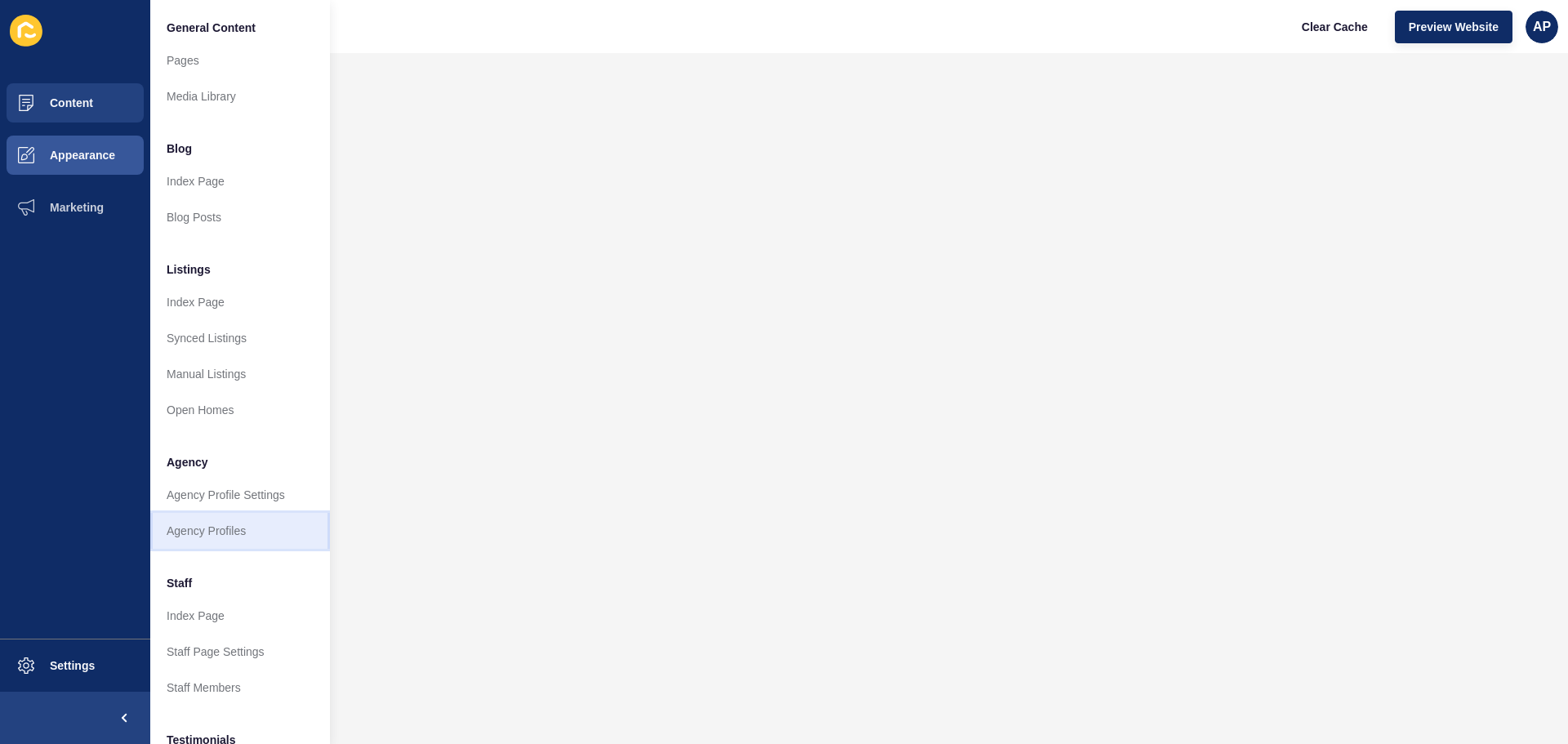
click at [260, 517] on link "Agency Profiles" at bounding box center [240, 531] width 180 height 36
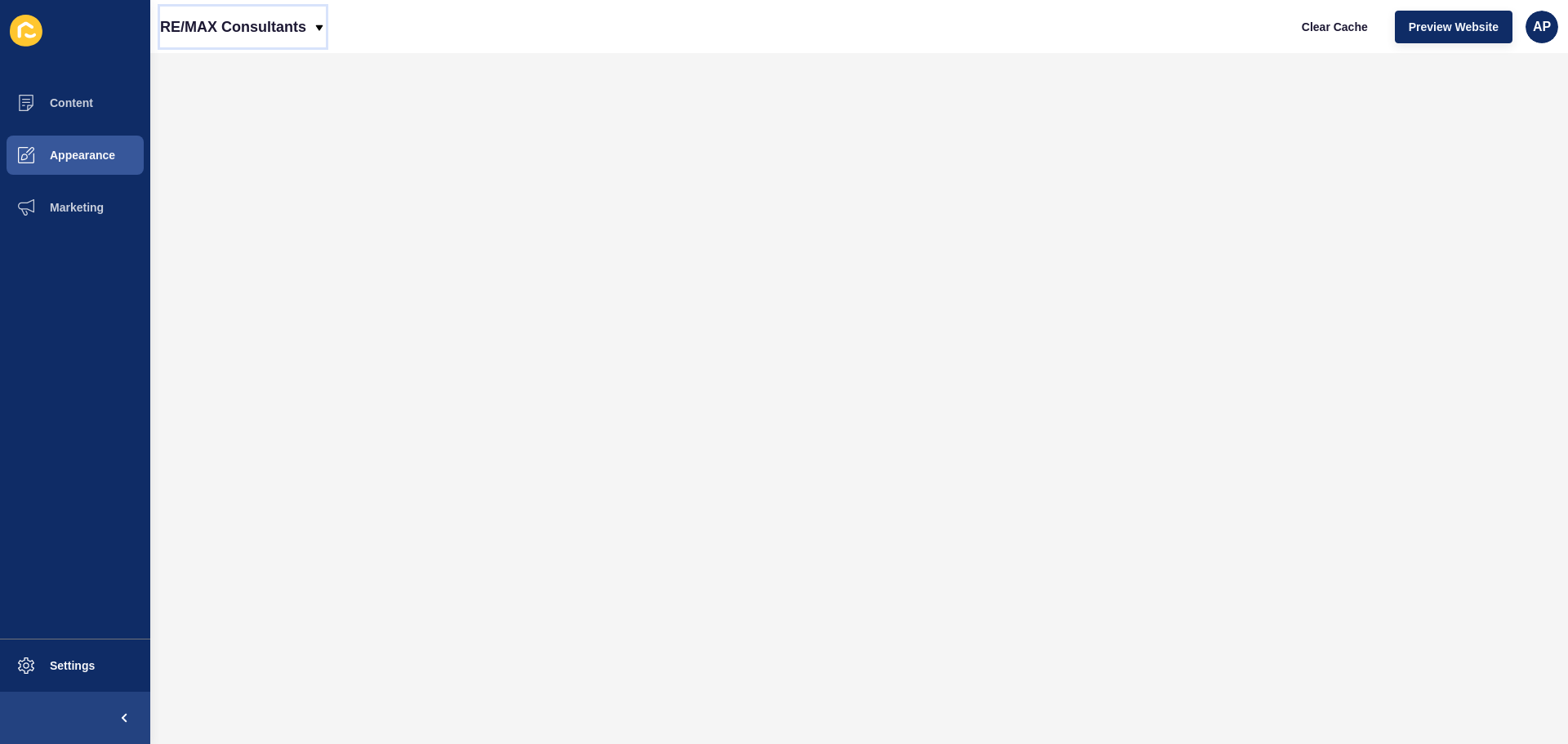
click at [234, 22] on p "RE/MAX Consultants" at bounding box center [232, 27] width 146 height 41
click at [117, 95] on button "Content" at bounding box center [75, 102] width 150 height 52
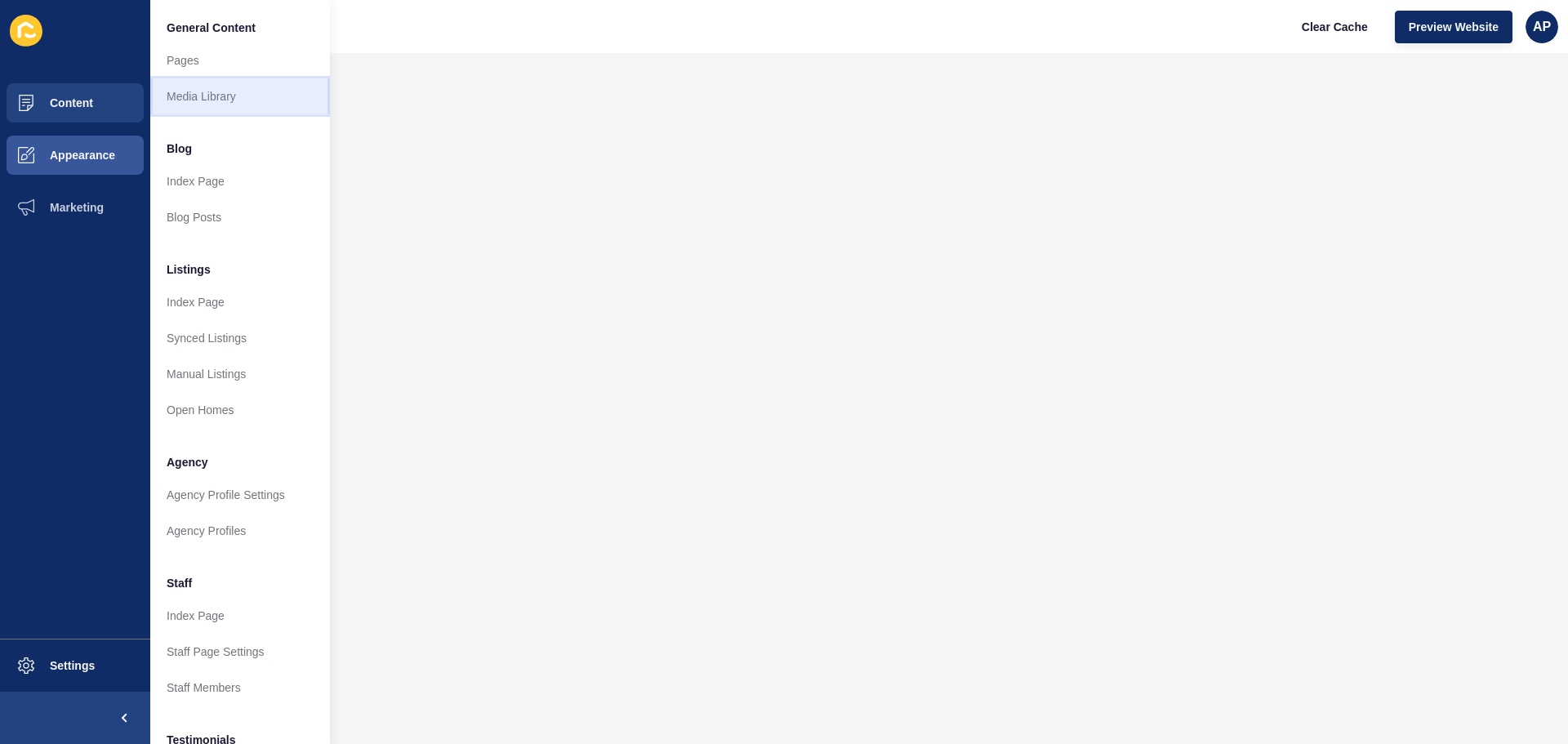
click at [200, 106] on link "Media Library" at bounding box center [240, 96] width 180 height 36
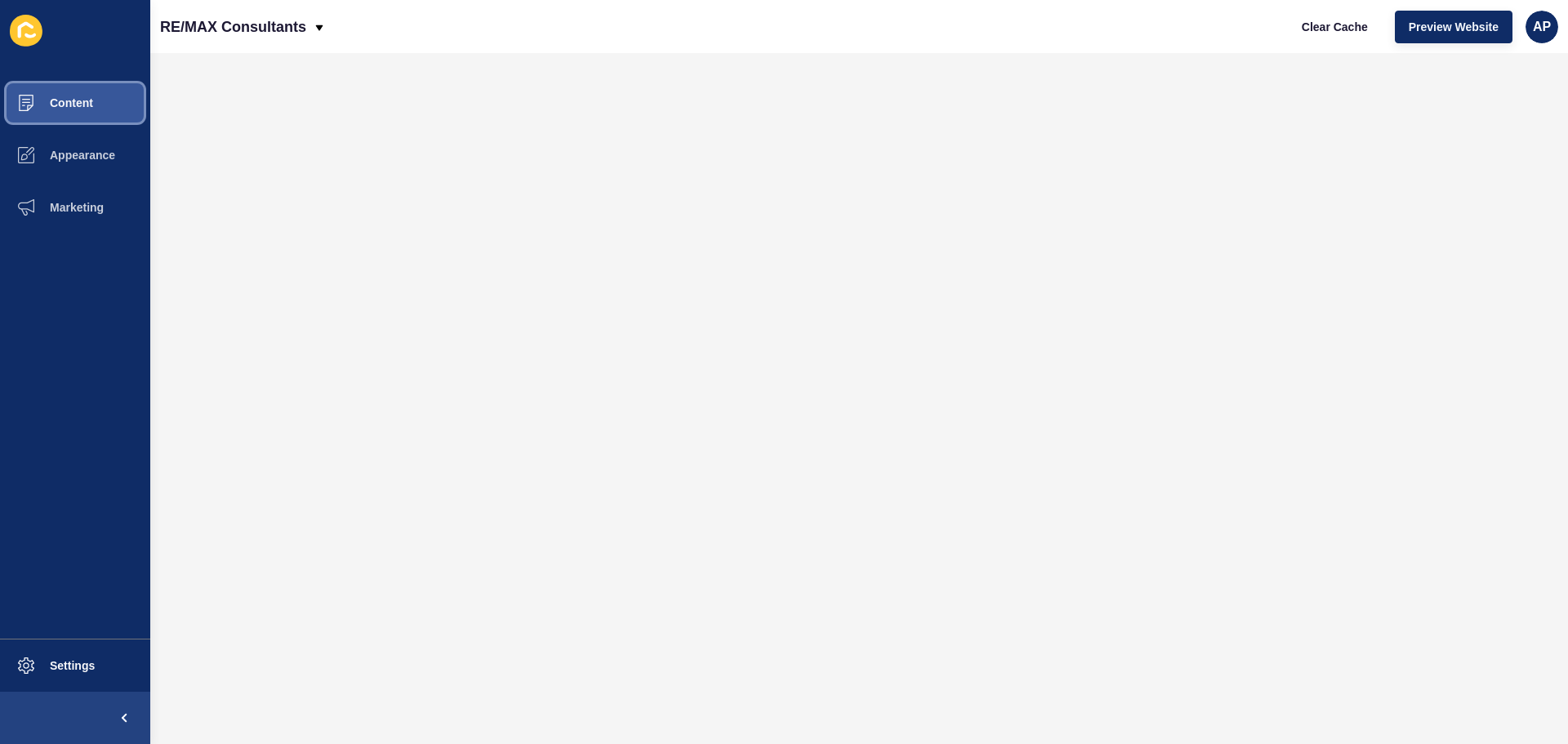
click at [84, 102] on span "Content" at bounding box center [45, 103] width 96 height 13
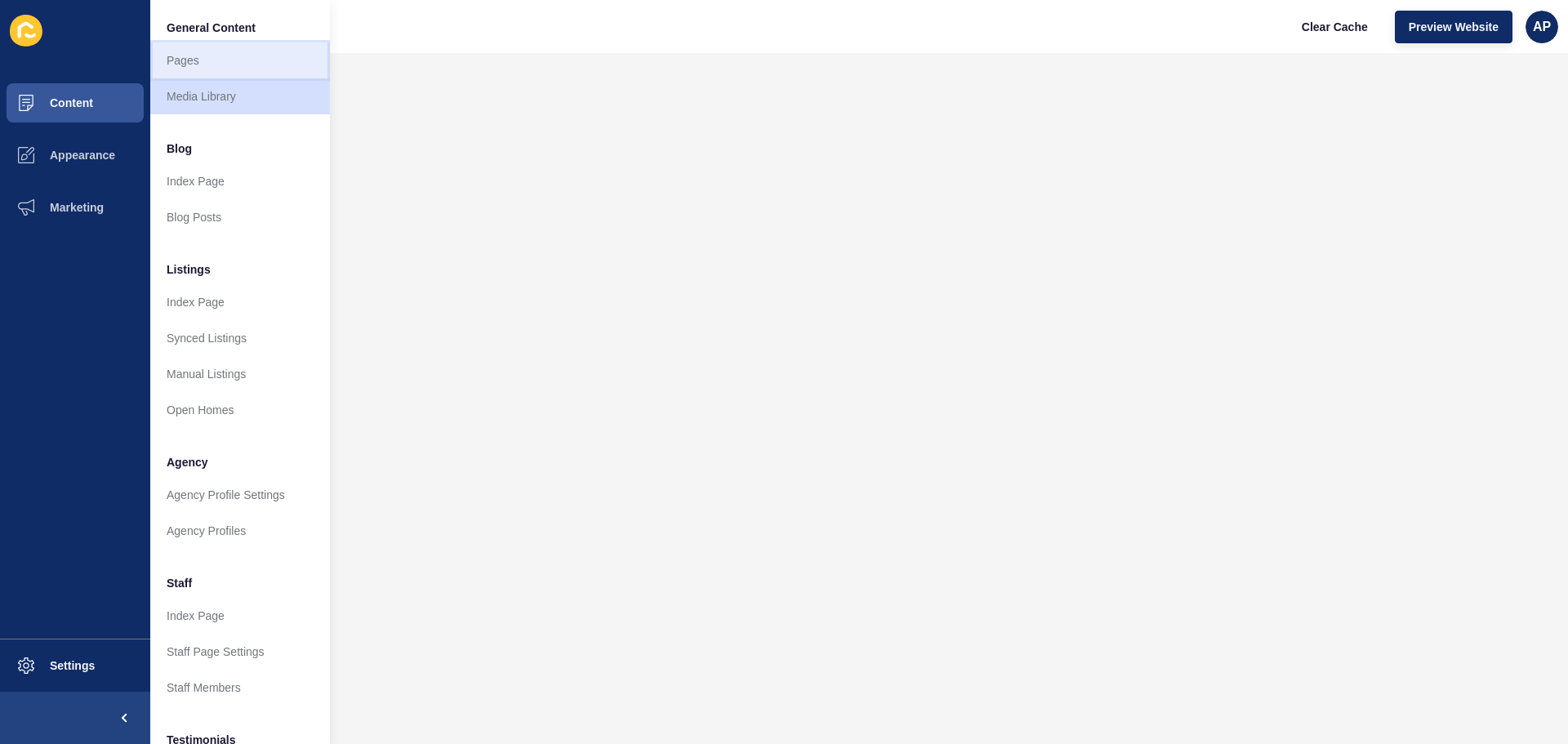
click at [189, 70] on link "Pages" at bounding box center [240, 61] width 180 height 36
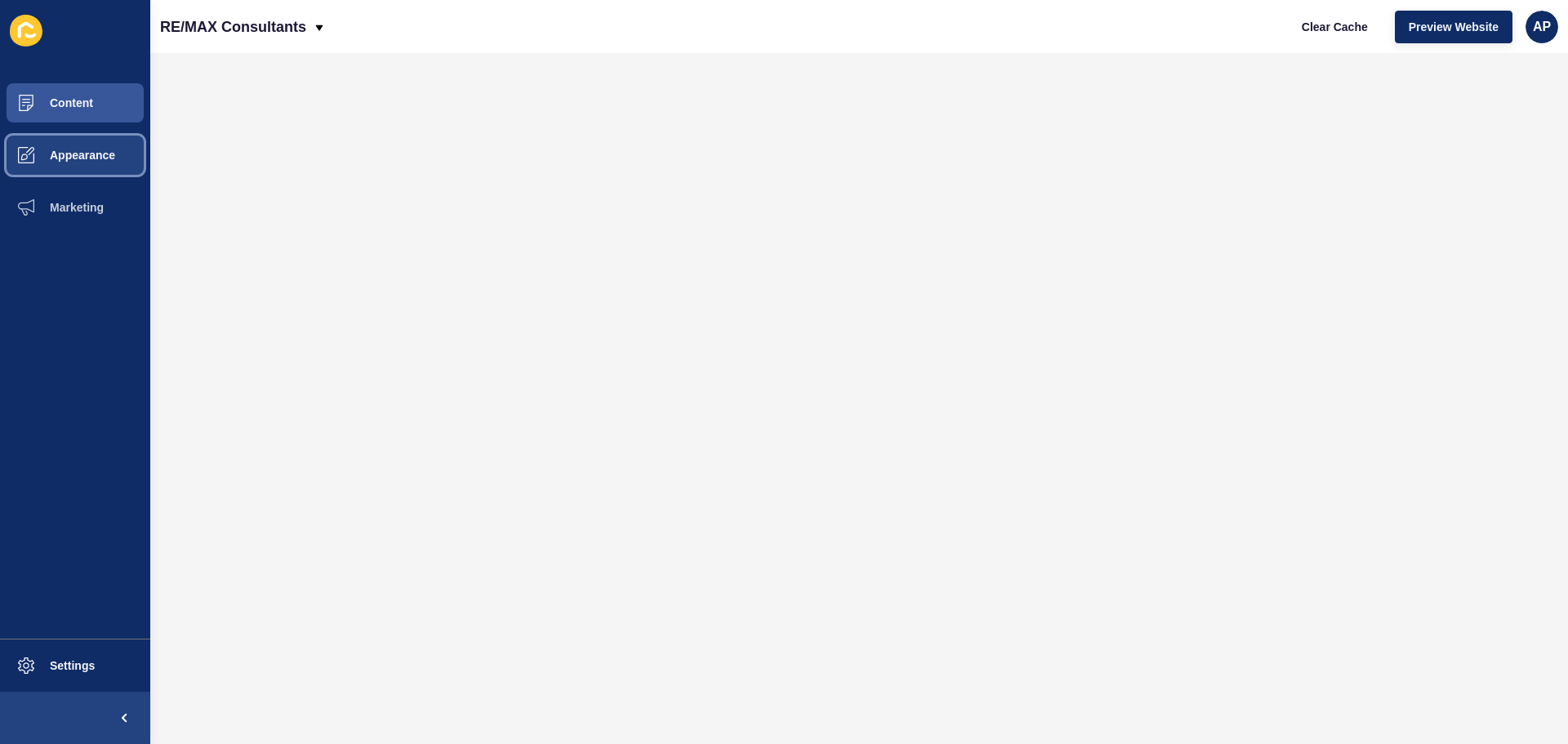
click at [82, 158] on span "Appearance" at bounding box center [56, 155] width 118 height 13
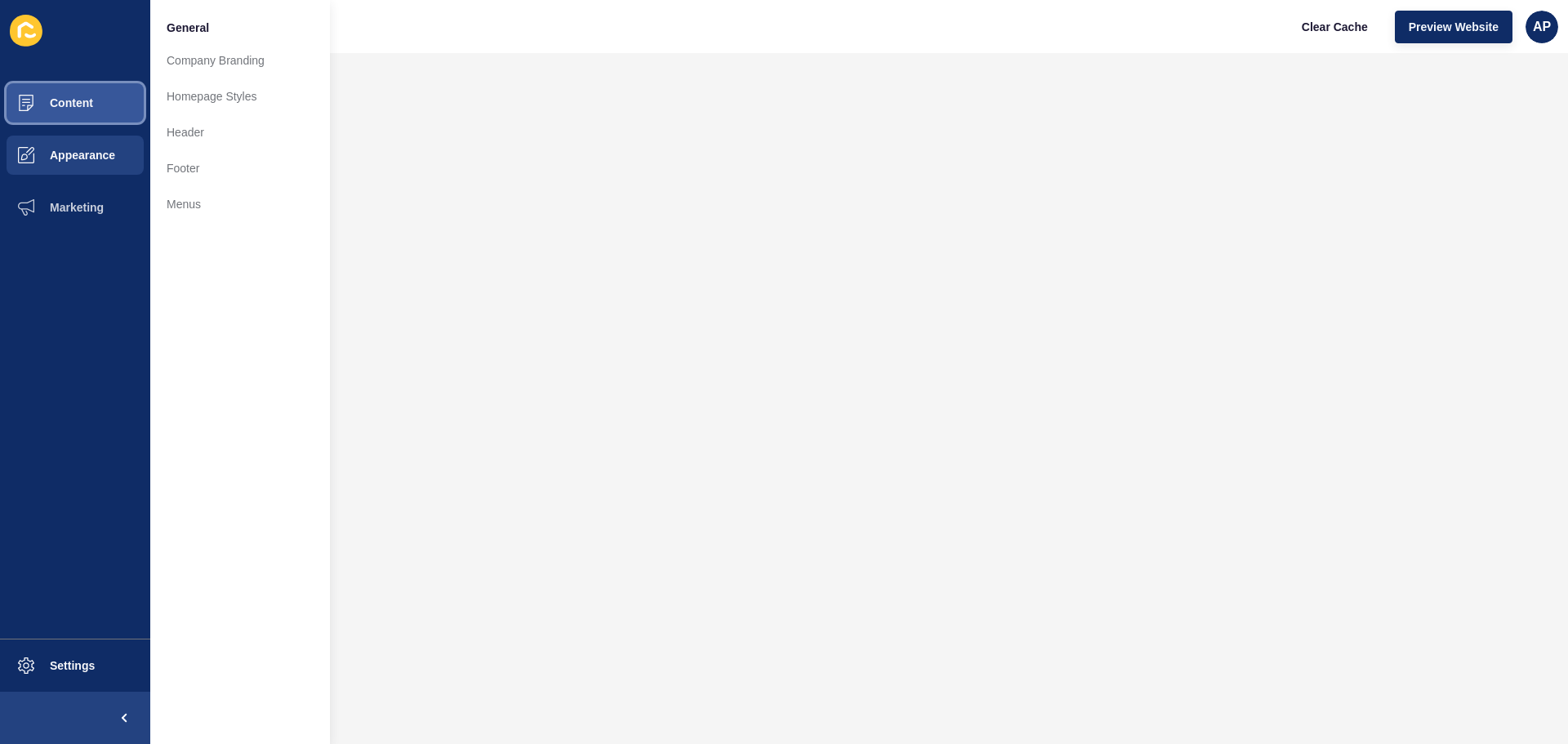
click at [61, 105] on span "Content" at bounding box center [45, 103] width 96 height 13
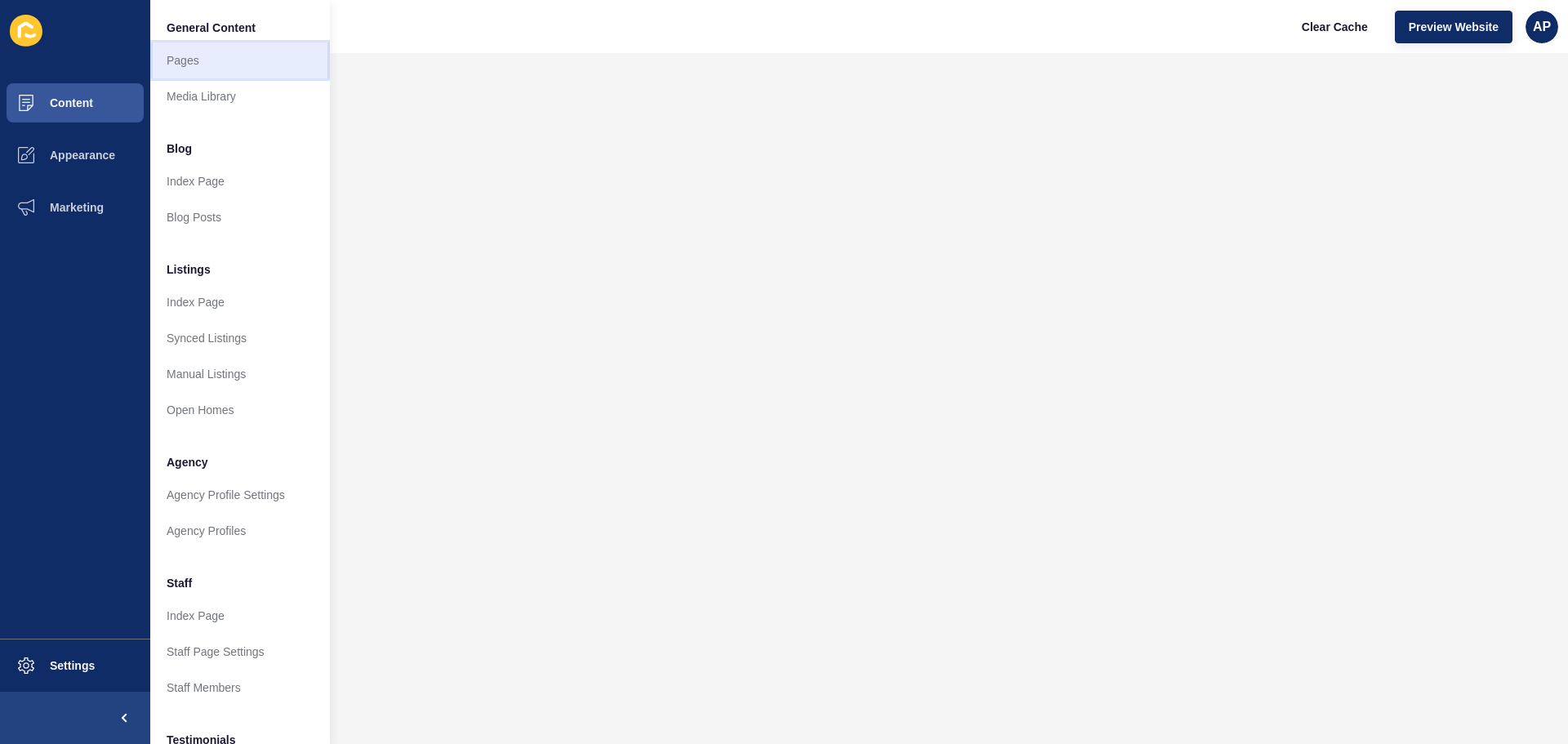
click at [204, 62] on link "Pages" at bounding box center [240, 61] width 180 height 36
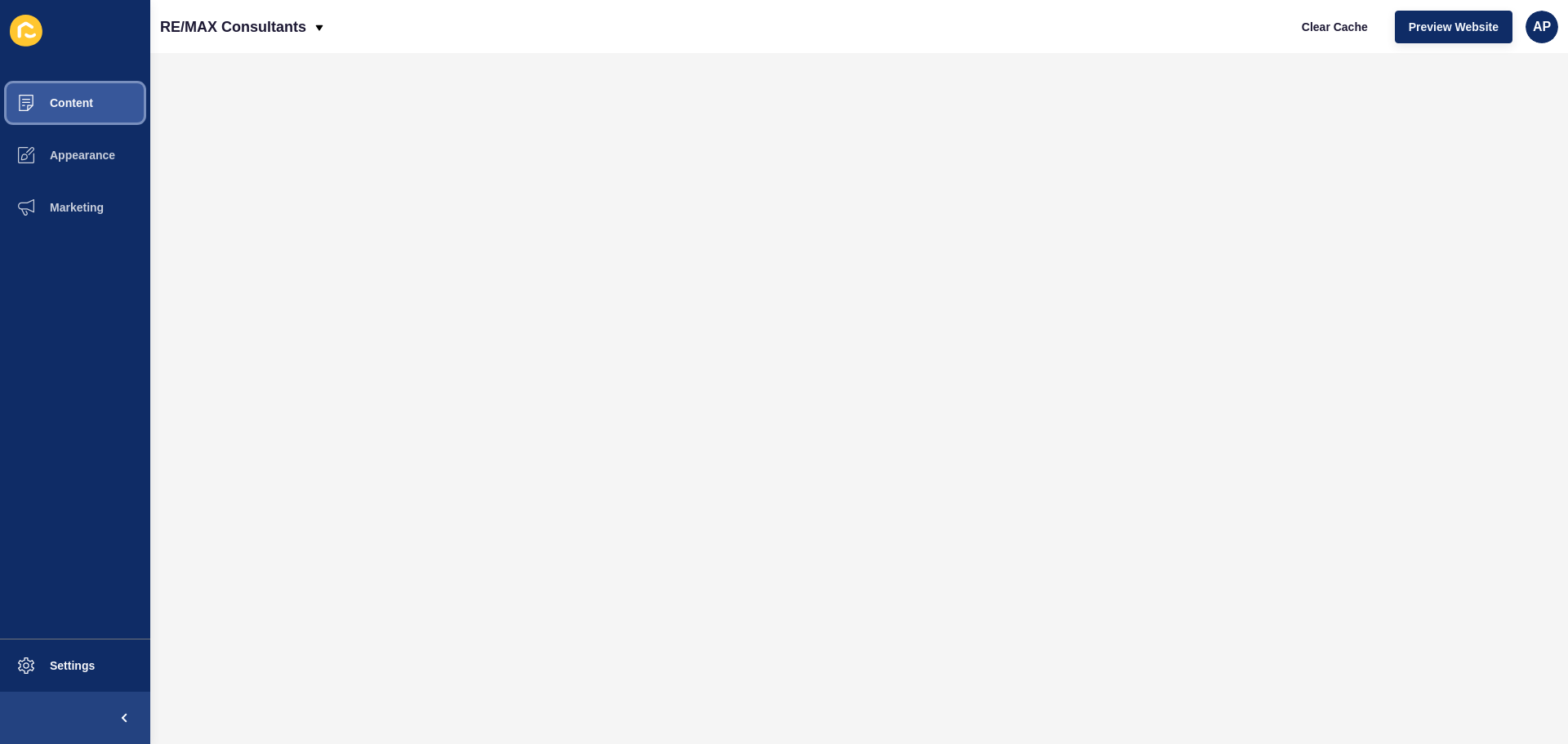
click at [49, 105] on span "Content" at bounding box center [45, 103] width 96 height 13
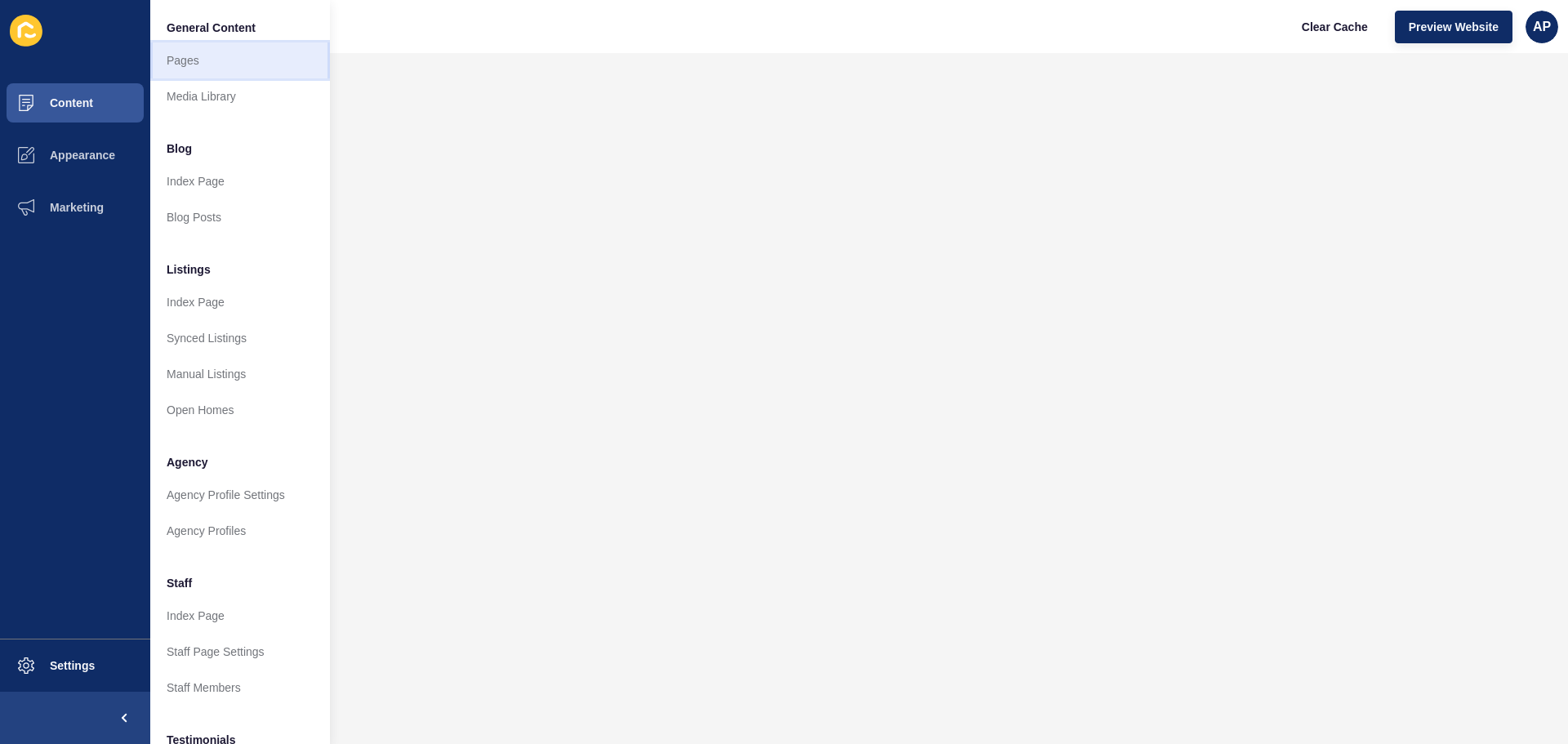
click at [171, 60] on link "Pages" at bounding box center [240, 61] width 180 height 36
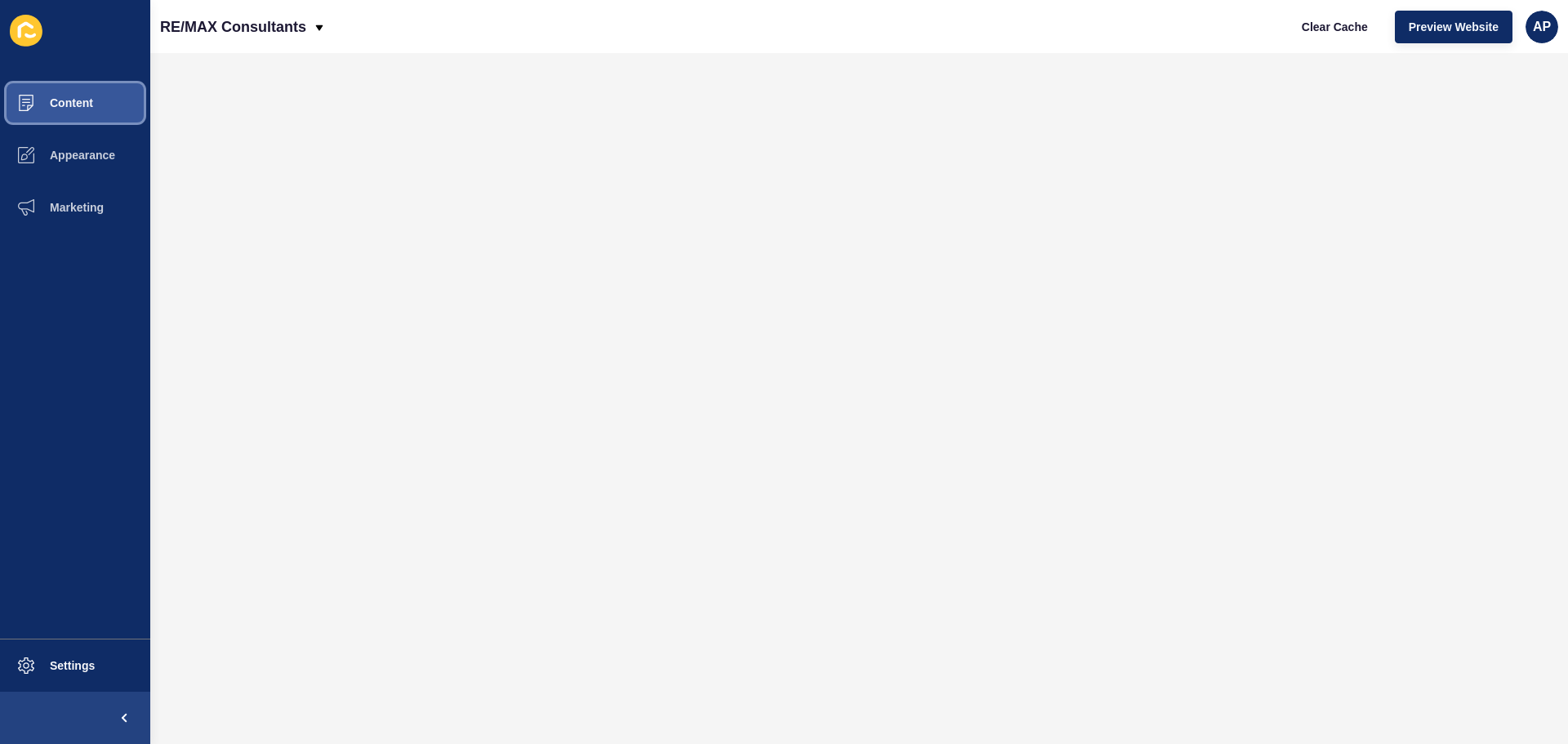
click at [62, 96] on button "Content" at bounding box center [75, 102] width 150 height 52
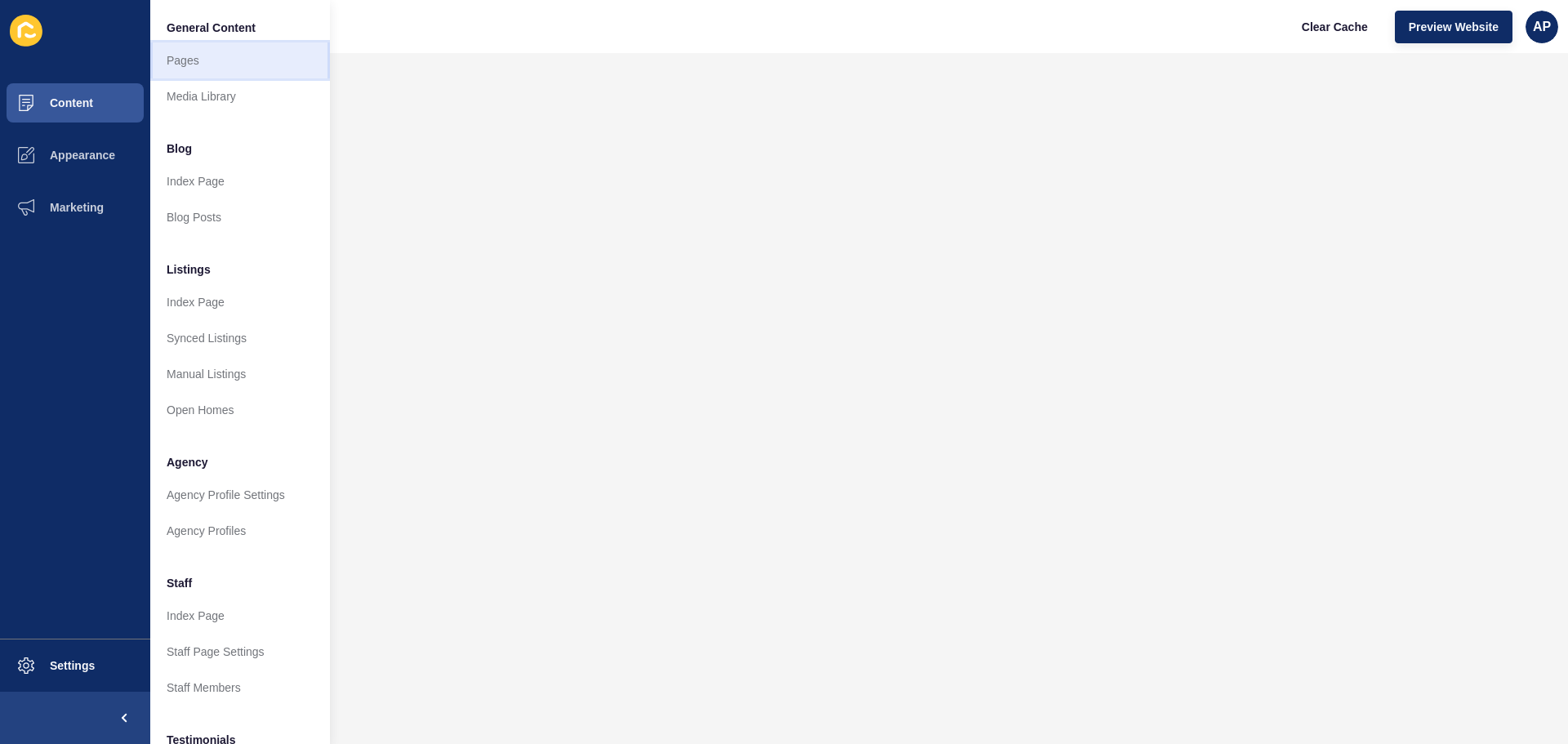
click at [201, 52] on link "Pages" at bounding box center [240, 61] width 180 height 36
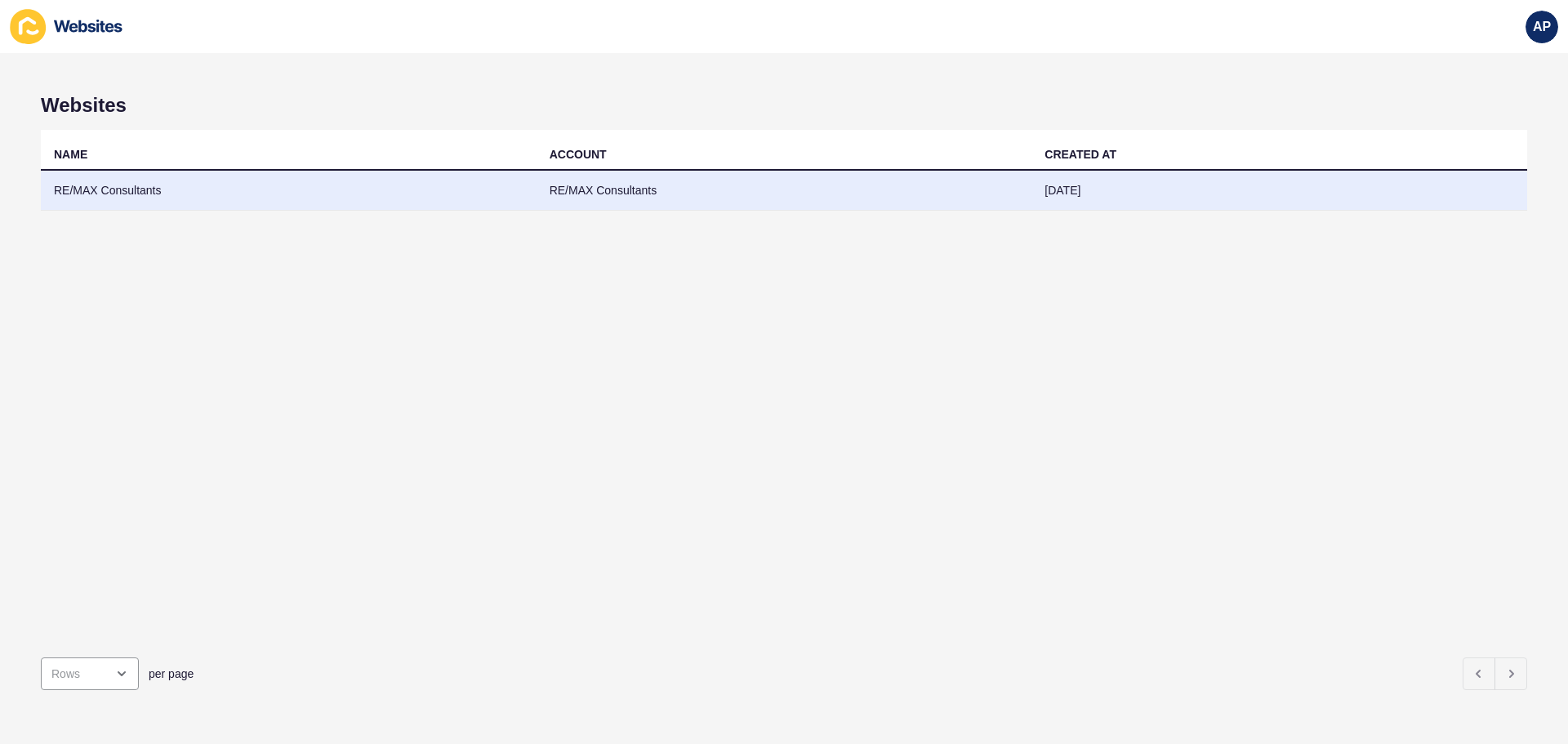
click at [120, 194] on td "RE/MAX Consultants" at bounding box center [289, 190] width 496 height 40
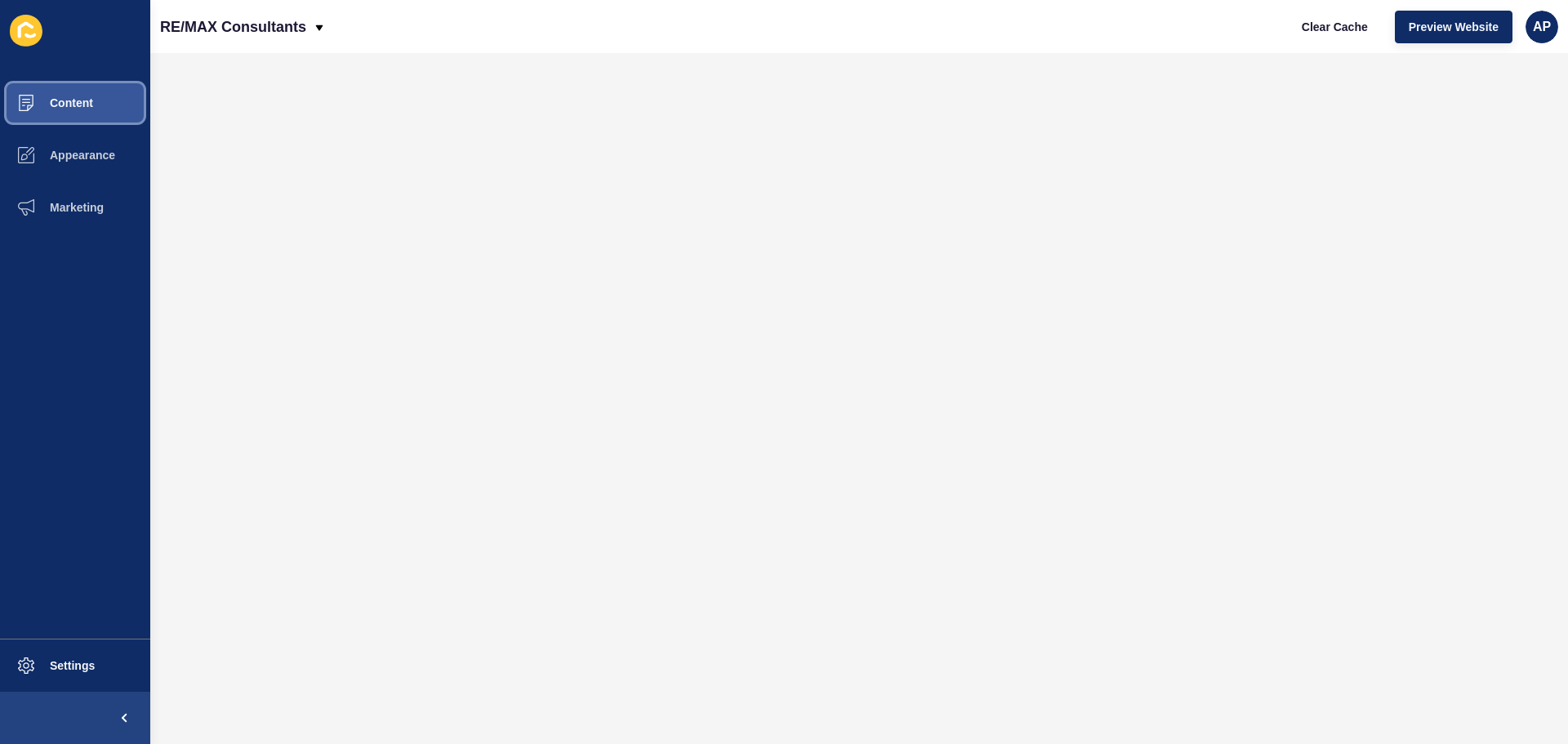
click at [67, 105] on span "Content" at bounding box center [45, 103] width 96 height 13
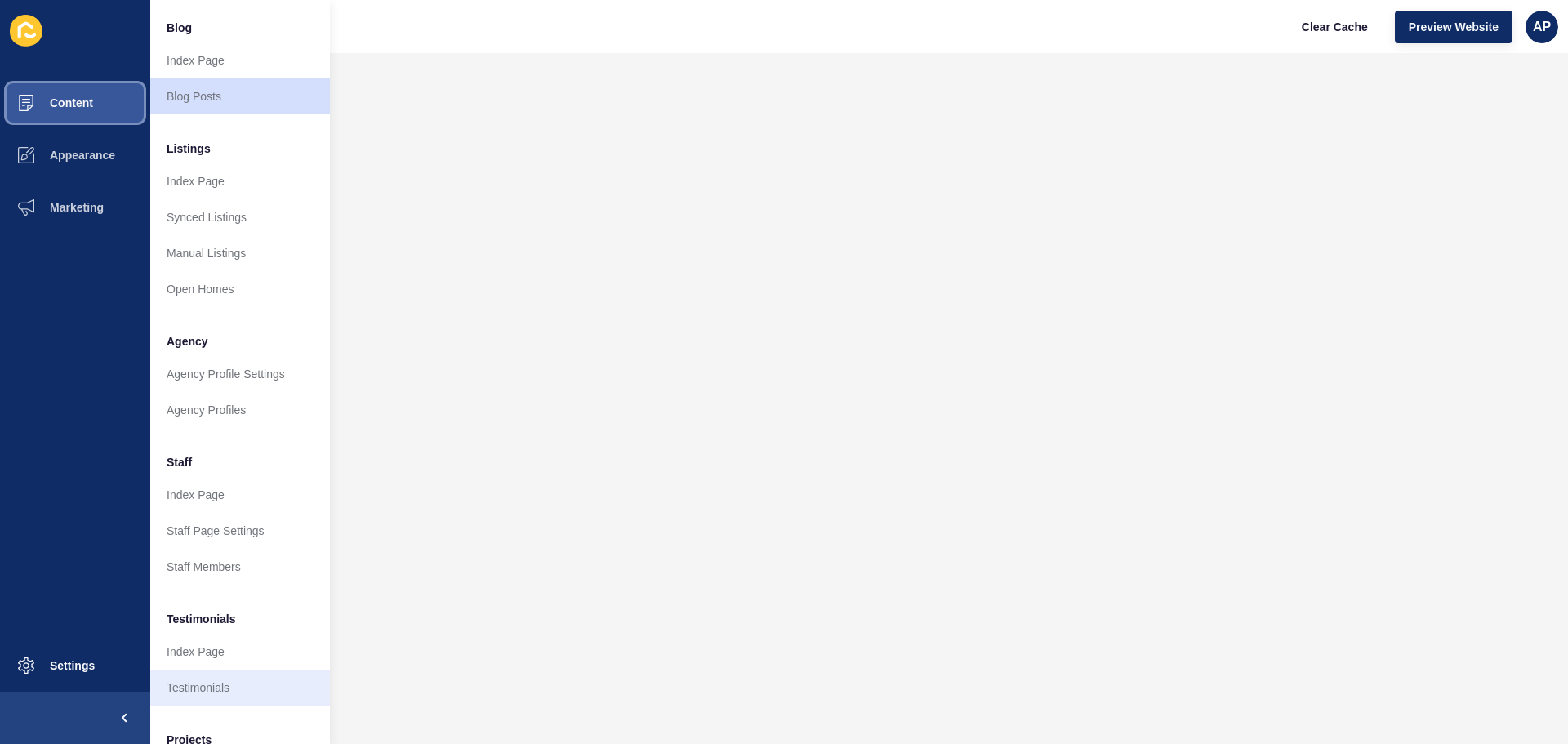
scroll to position [89, 0]
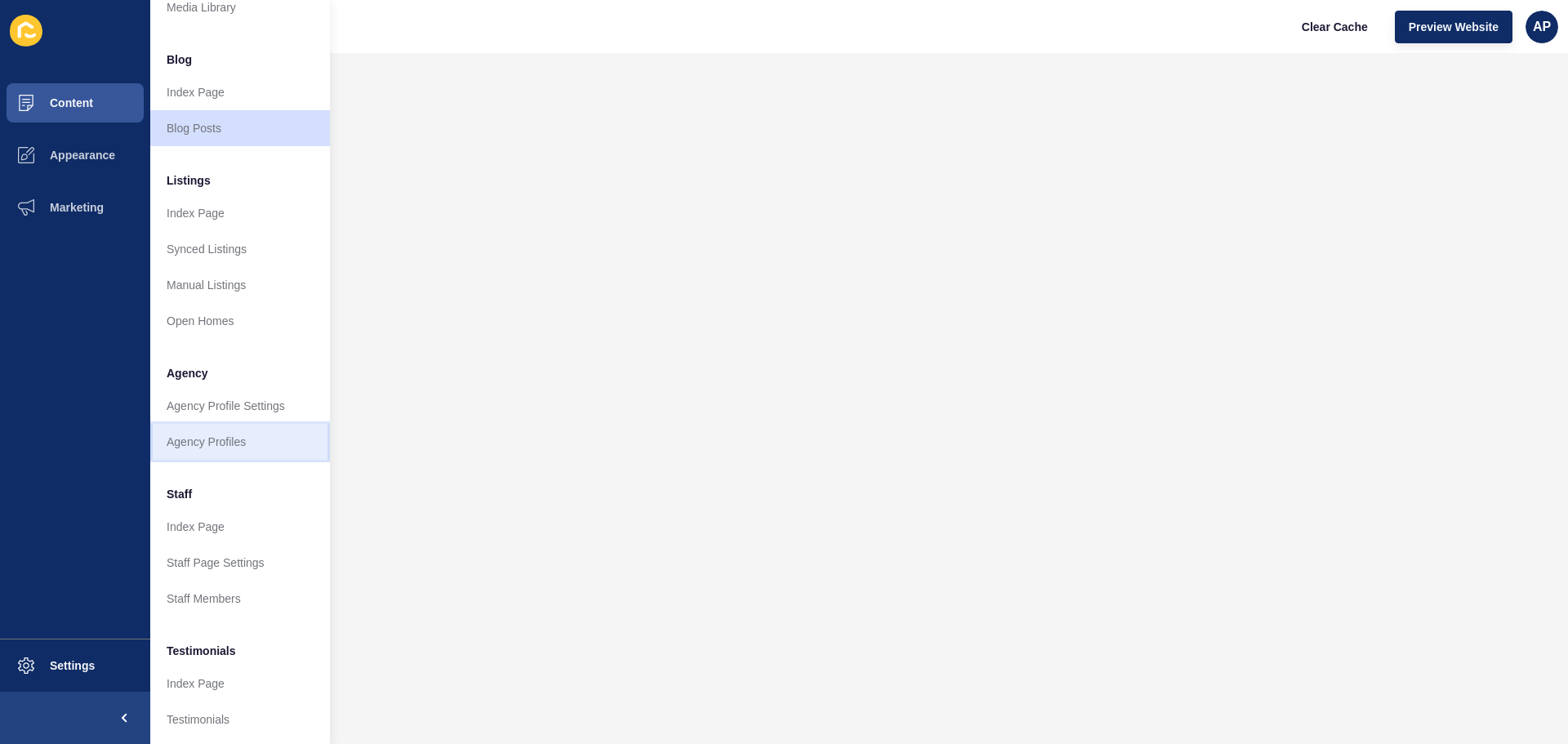
click at [217, 442] on link "Agency Profiles" at bounding box center [240, 442] width 180 height 36
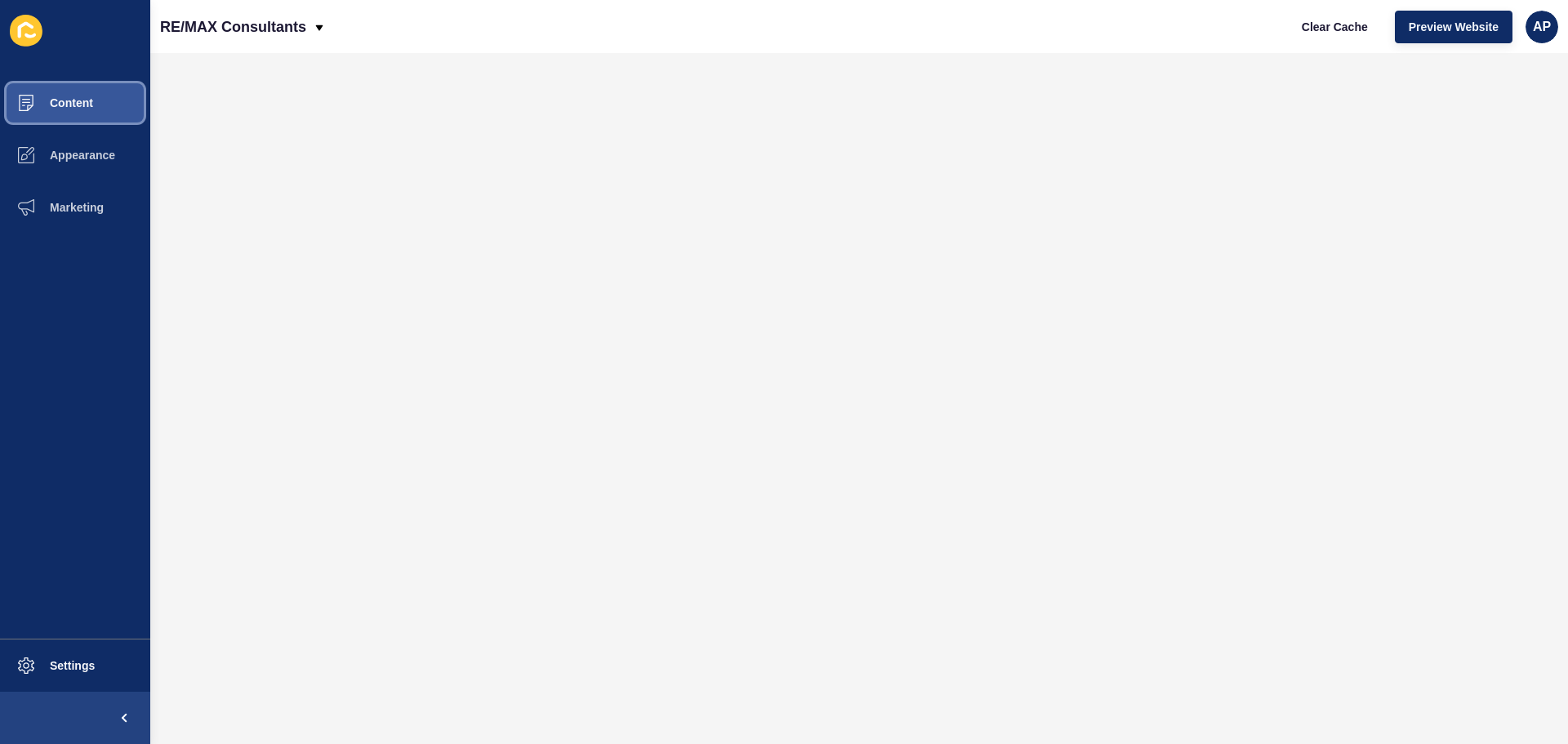
click at [68, 96] on span "Content" at bounding box center [45, 103] width 96 height 13
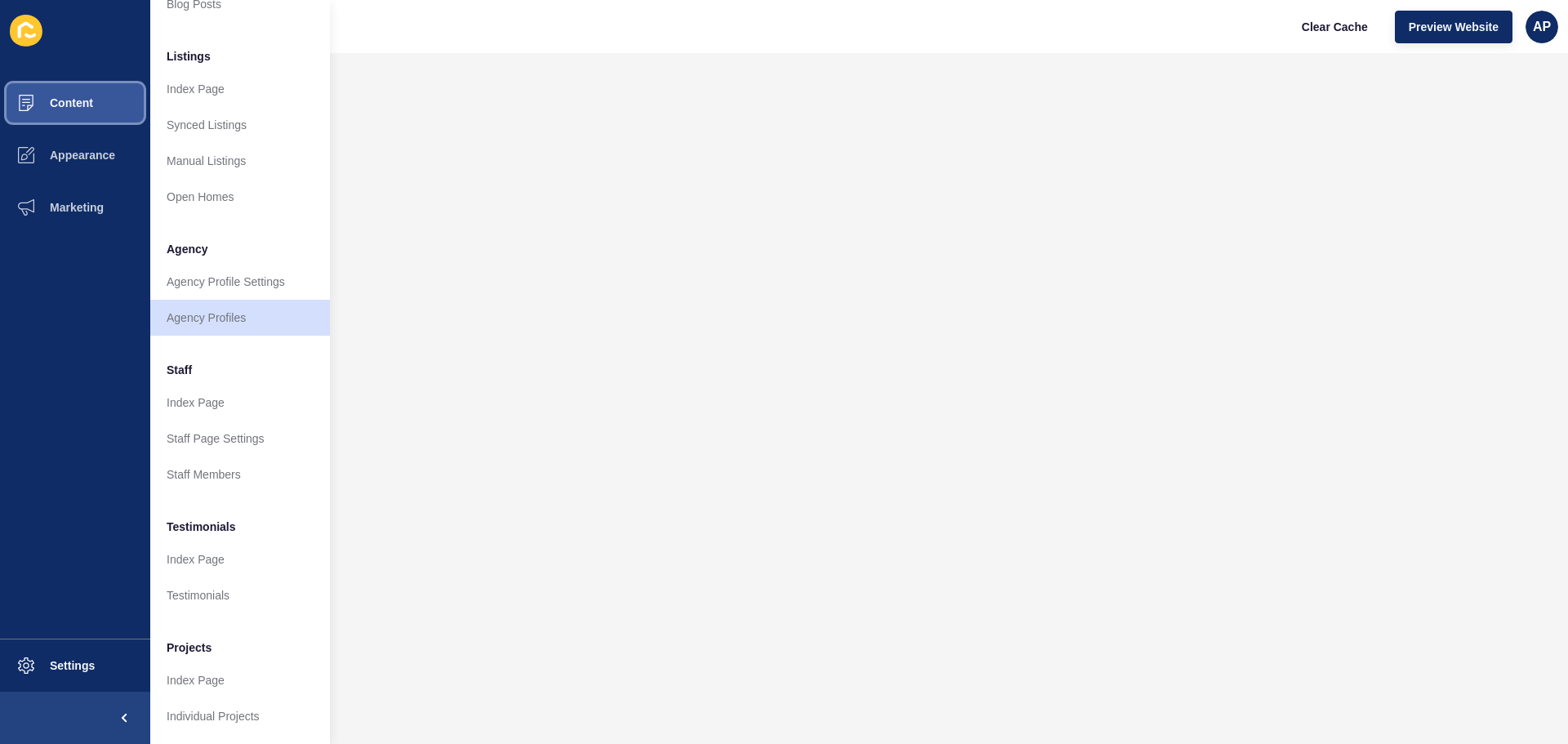
scroll to position [226, 0]
click at [215, 461] on link "Staff Members" at bounding box center [240, 475] width 180 height 36
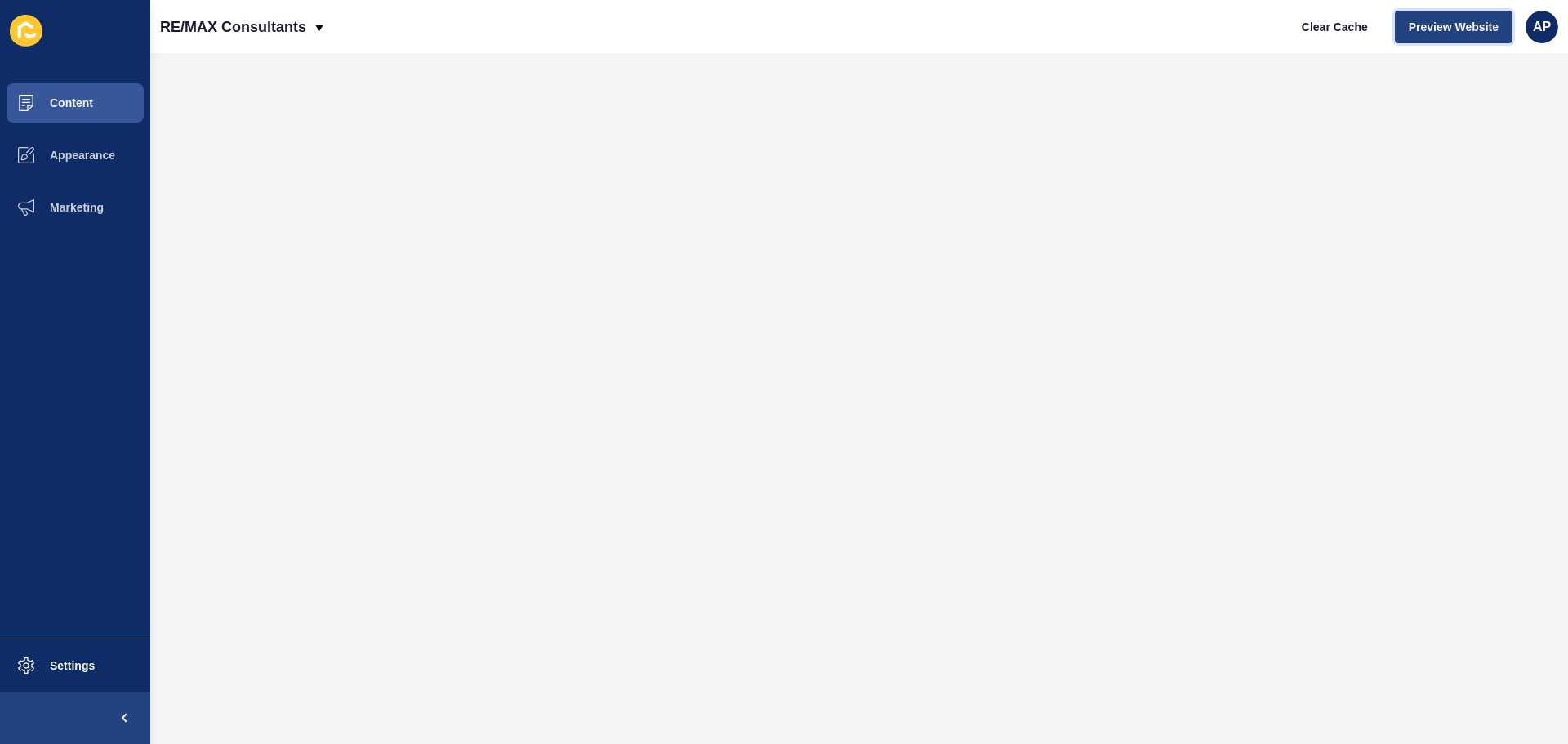
click at [1417, 33] on span "Preview Website" at bounding box center [1453, 27] width 90 height 16
click at [1350, 29] on span "Clear Cache" at bounding box center [1335, 27] width 66 height 16
